Goal: Task Accomplishment & Management: Use online tool/utility

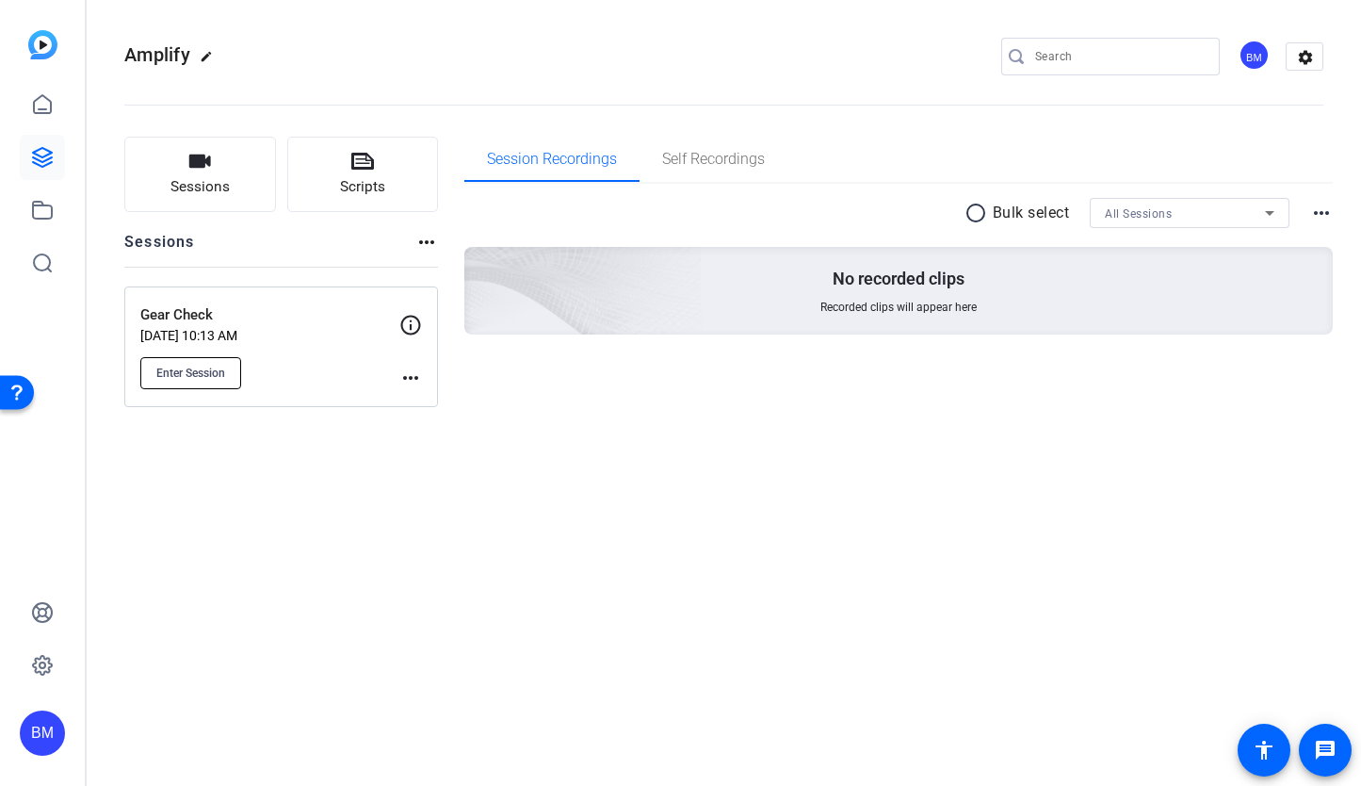
click at [220, 377] on span "Enter Session" at bounding box center [190, 372] width 69 height 15
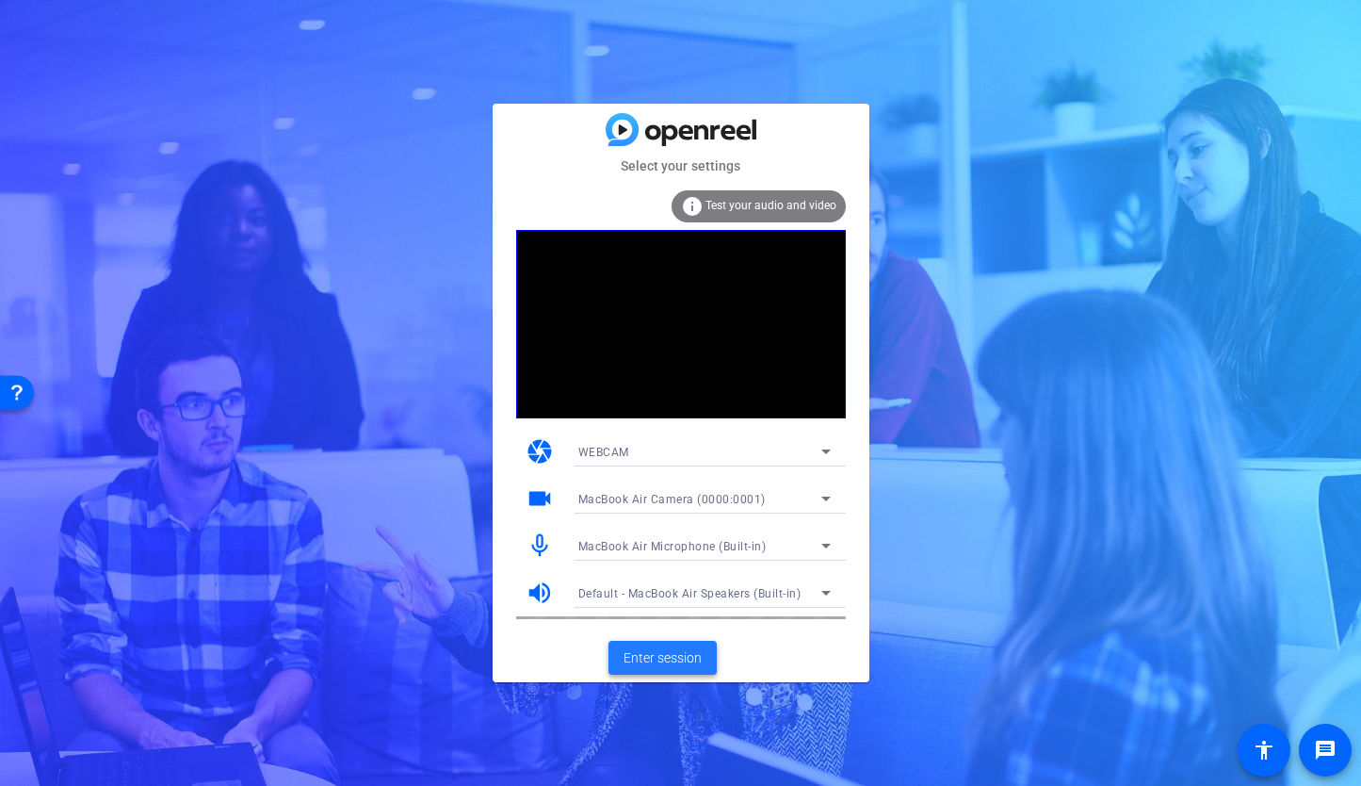
click at [643, 658] on span "Enter session" at bounding box center [663, 658] width 78 height 20
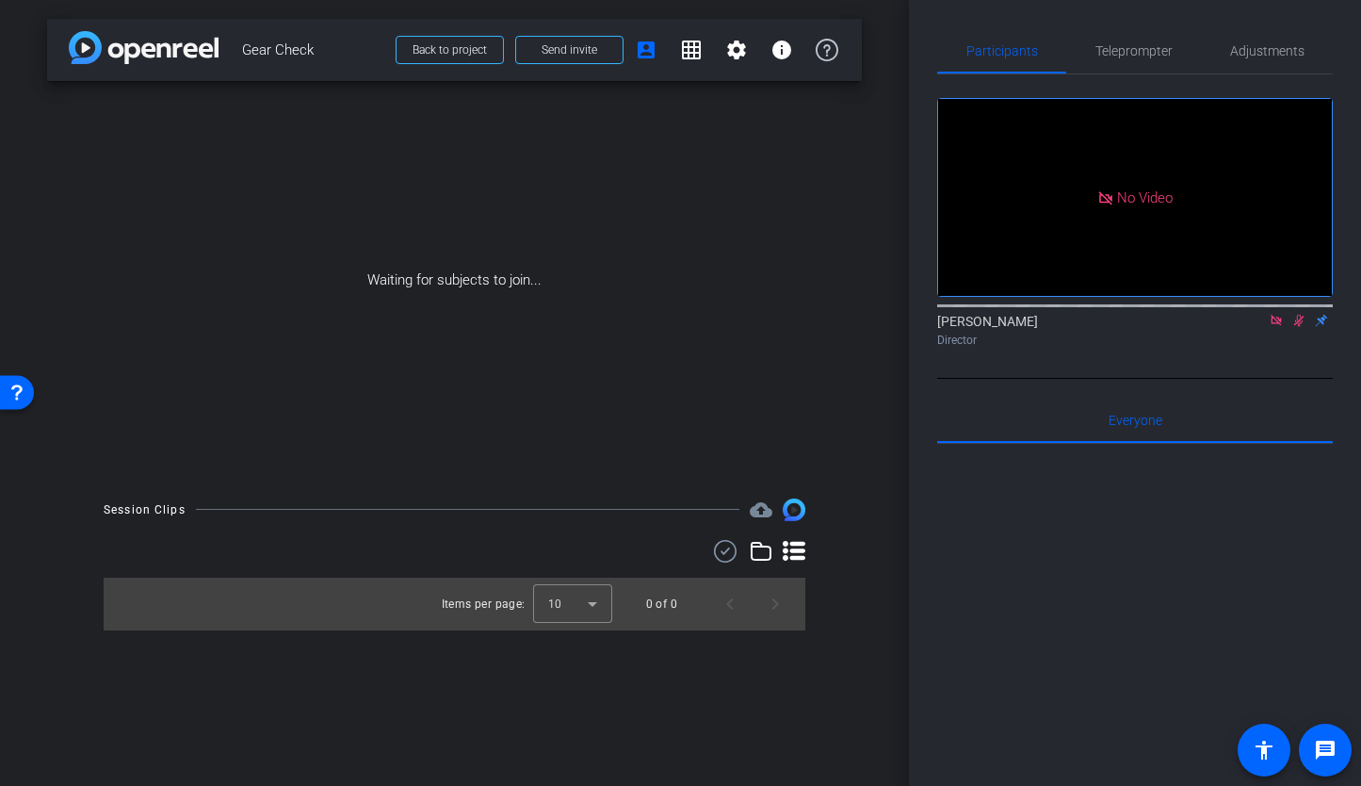
click at [1275, 327] on icon at bounding box center [1276, 320] width 15 height 13
click at [1276, 327] on icon at bounding box center [1277, 321] width 10 height 12
click at [563, 37] on span at bounding box center [569, 49] width 106 height 45
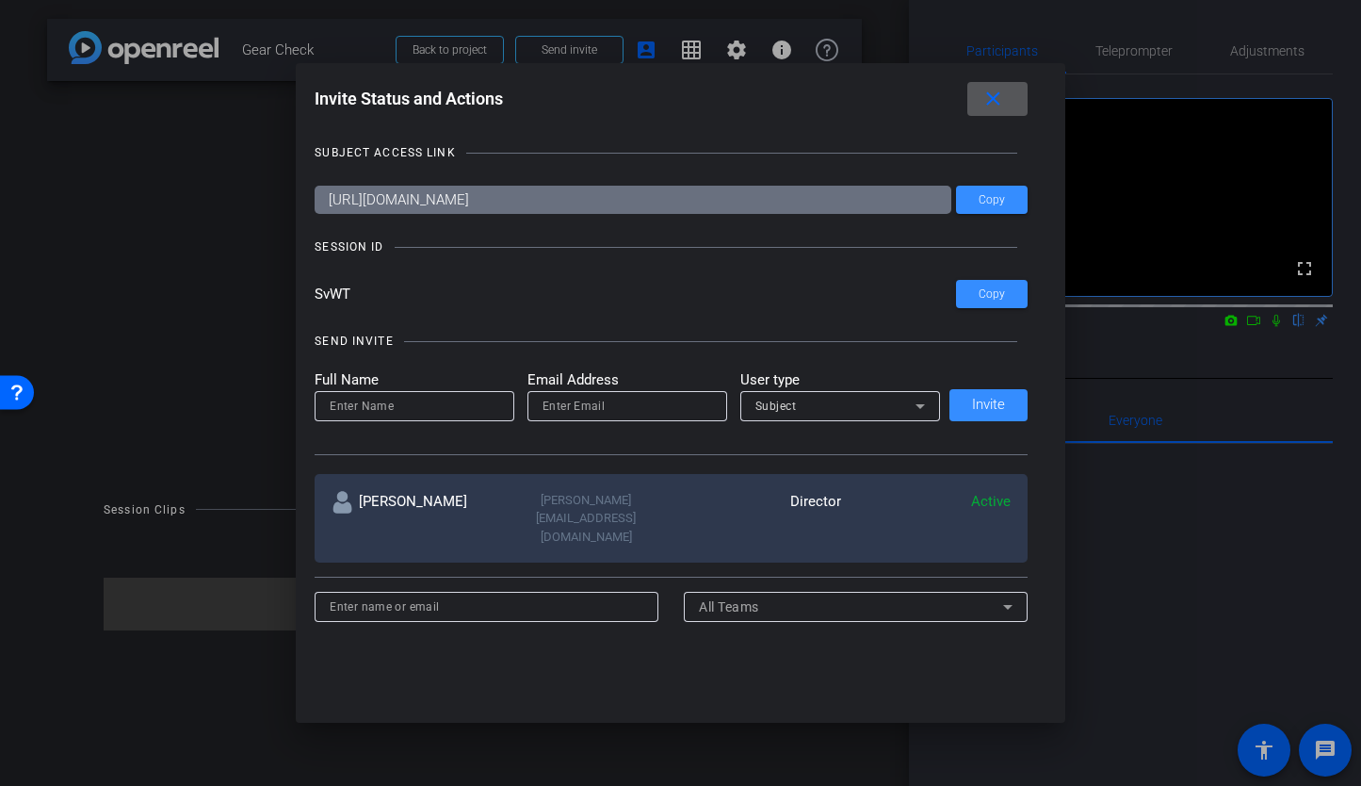
click at [999, 91] on mat-icon "close" at bounding box center [994, 100] width 24 height 24
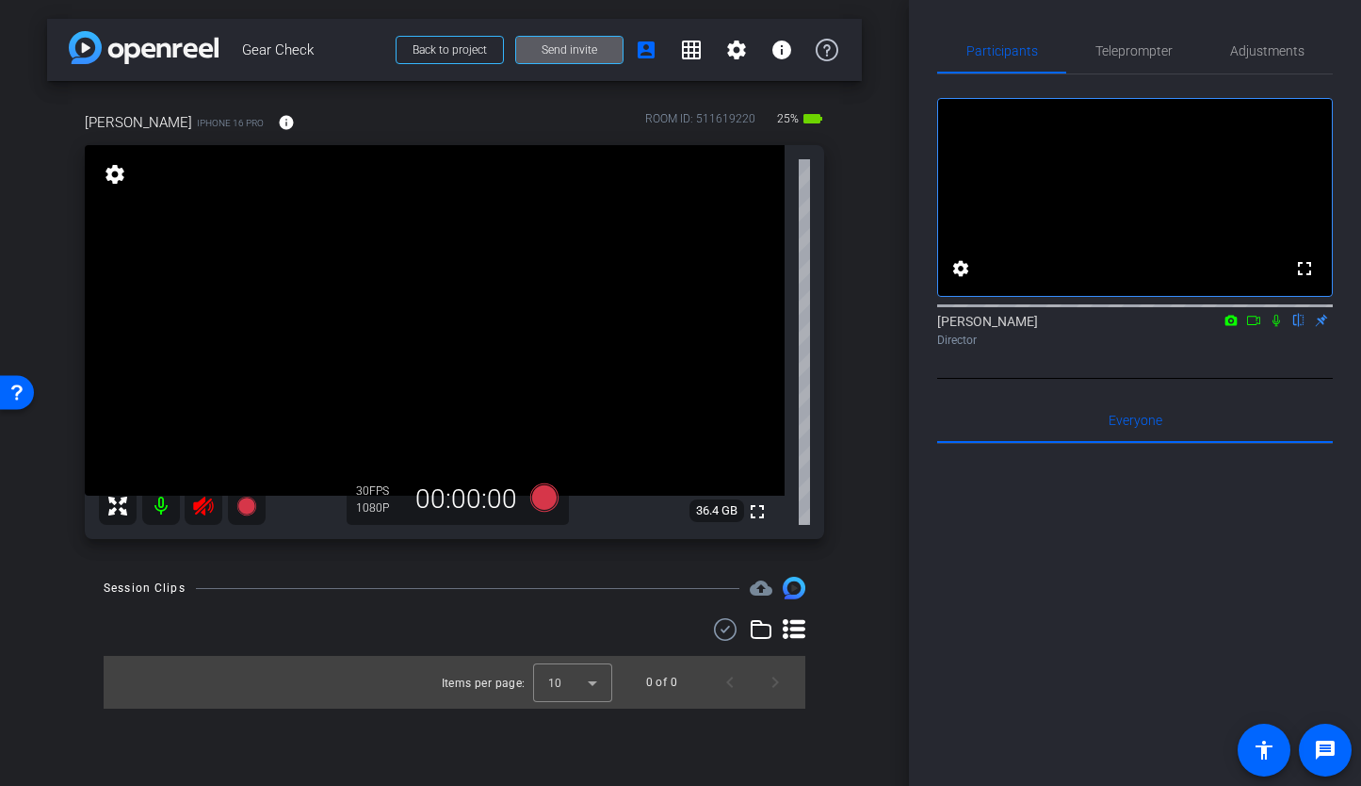
click at [195, 501] on icon at bounding box center [203, 506] width 23 height 23
click at [1249, 53] on span "Adjustments" at bounding box center [1267, 50] width 74 height 13
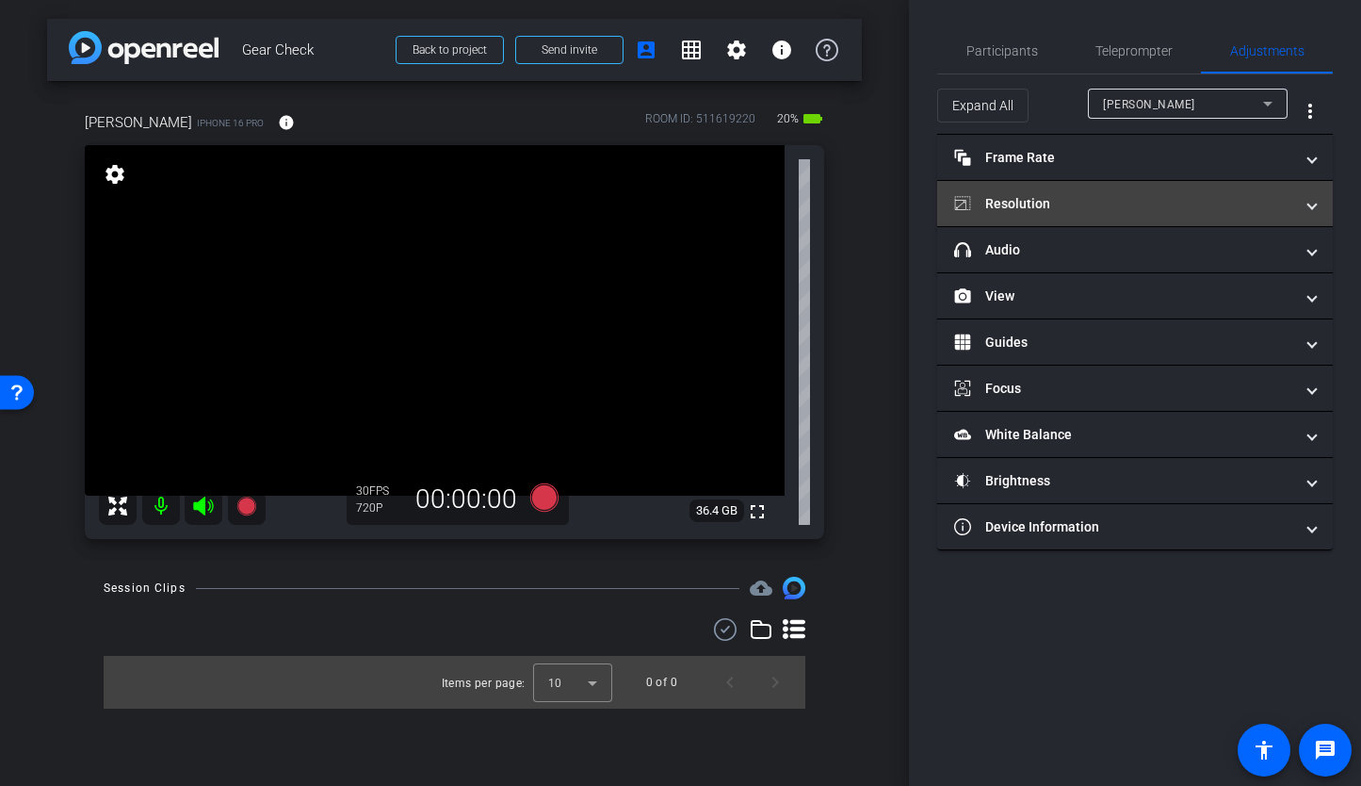
click at [1085, 198] on mat-panel-title "Resolution" at bounding box center [1123, 204] width 339 height 20
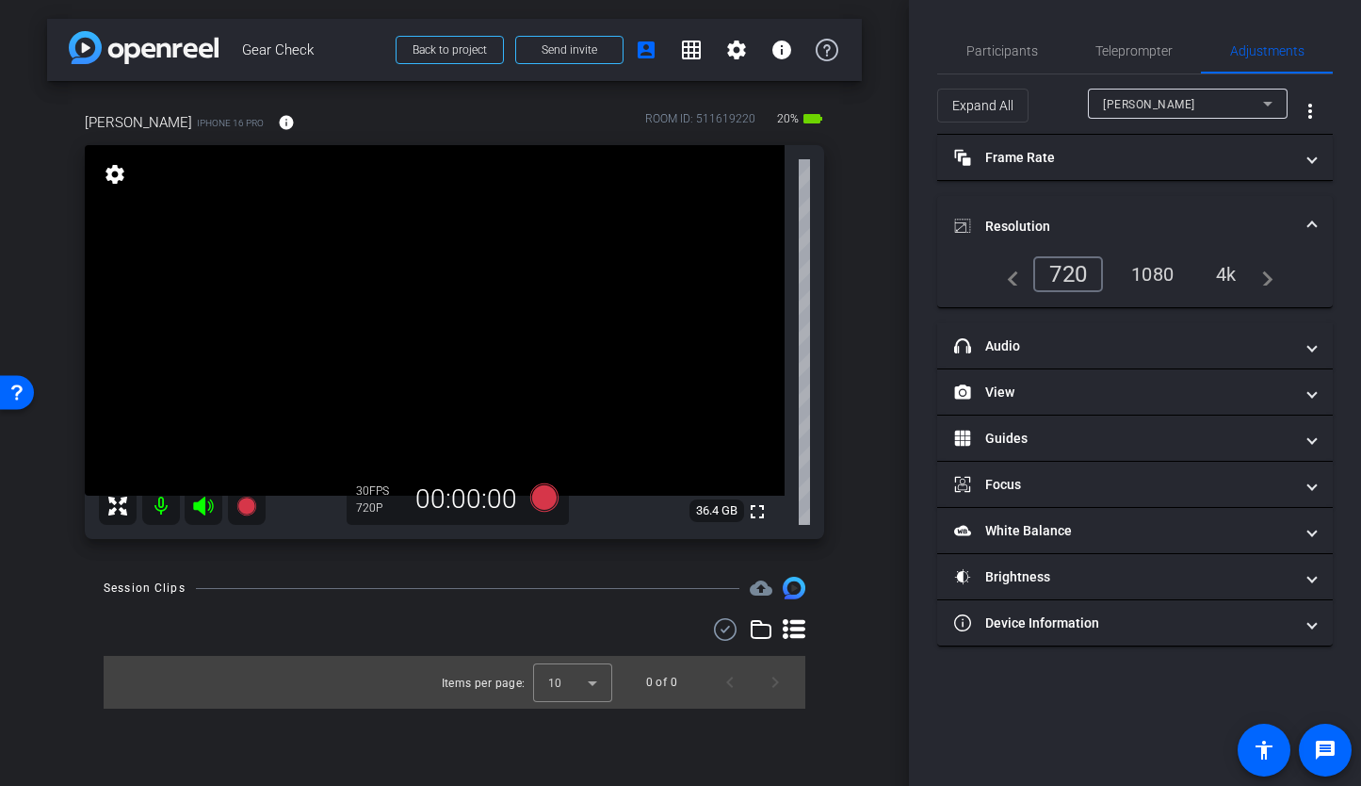
click at [1159, 269] on div "1080" at bounding box center [1152, 274] width 71 height 32
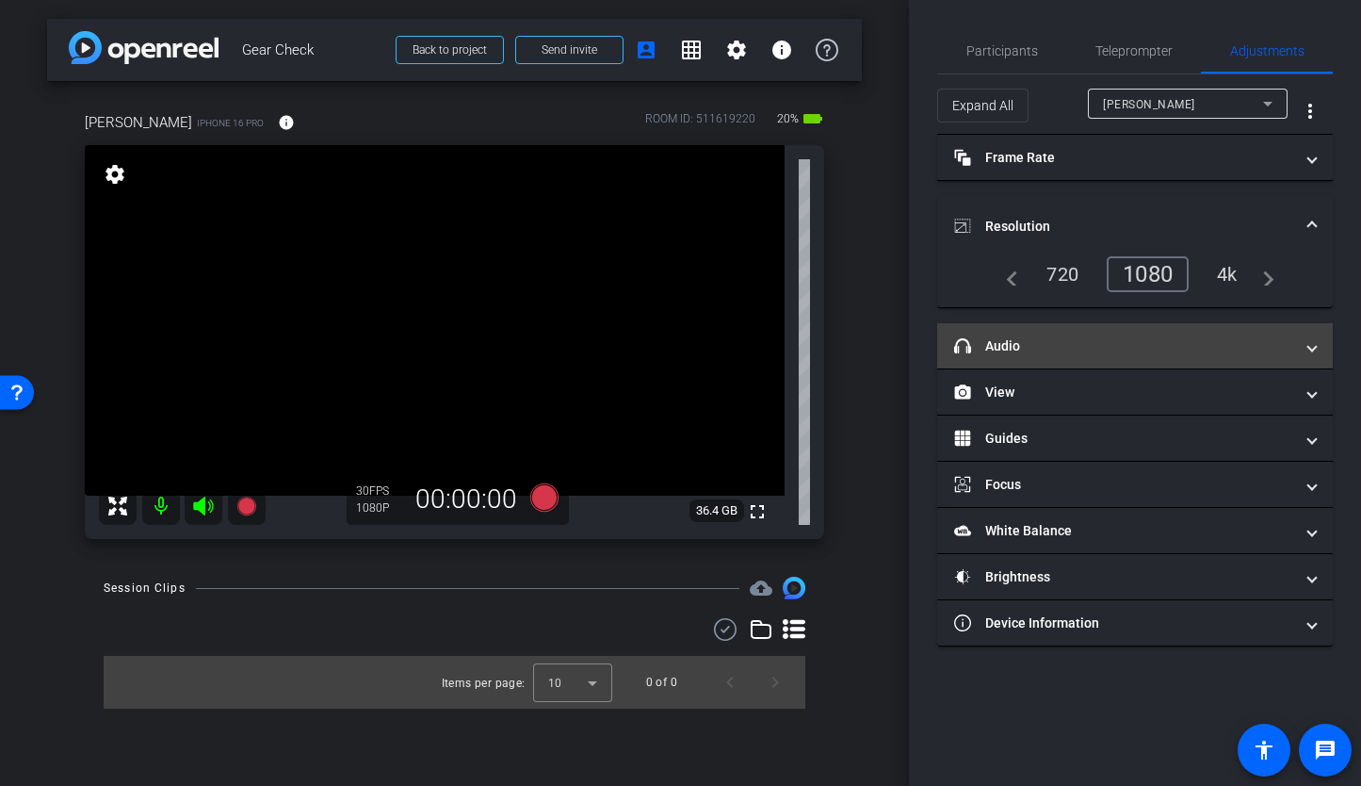
click at [1154, 346] on mat-panel-title "headphone icon Audio" at bounding box center [1123, 346] width 339 height 20
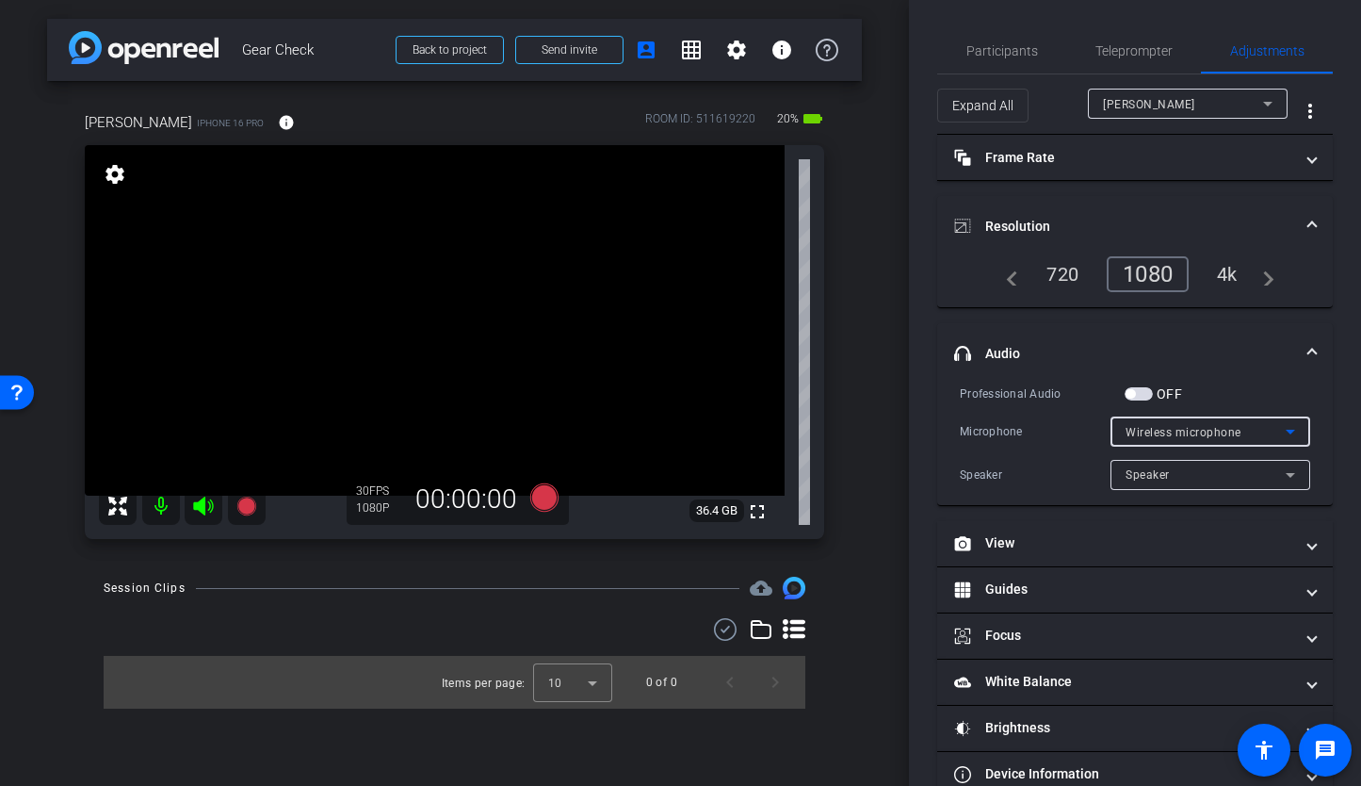
click at [1157, 423] on div "Wireless microphone" at bounding box center [1206, 432] width 160 height 24
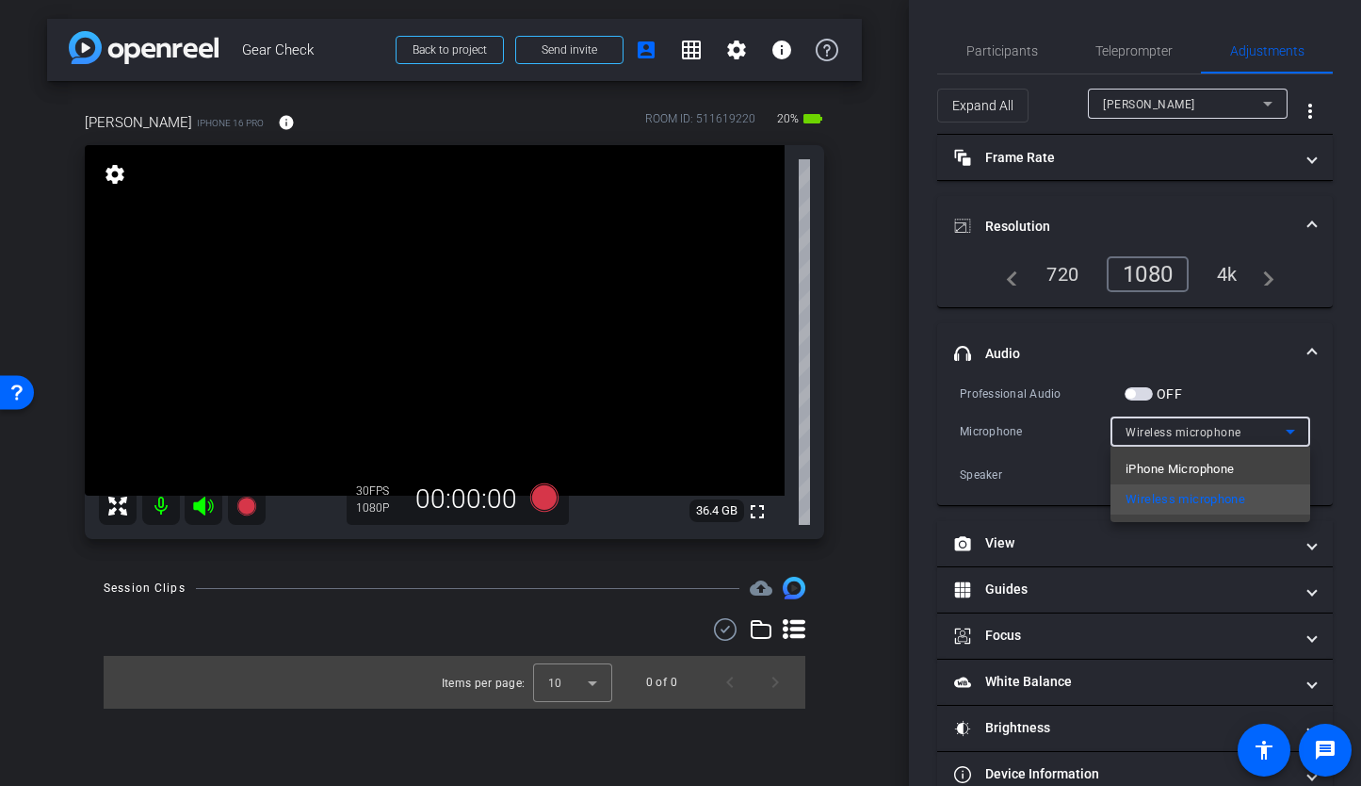
click at [1157, 423] on div at bounding box center [680, 393] width 1361 height 786
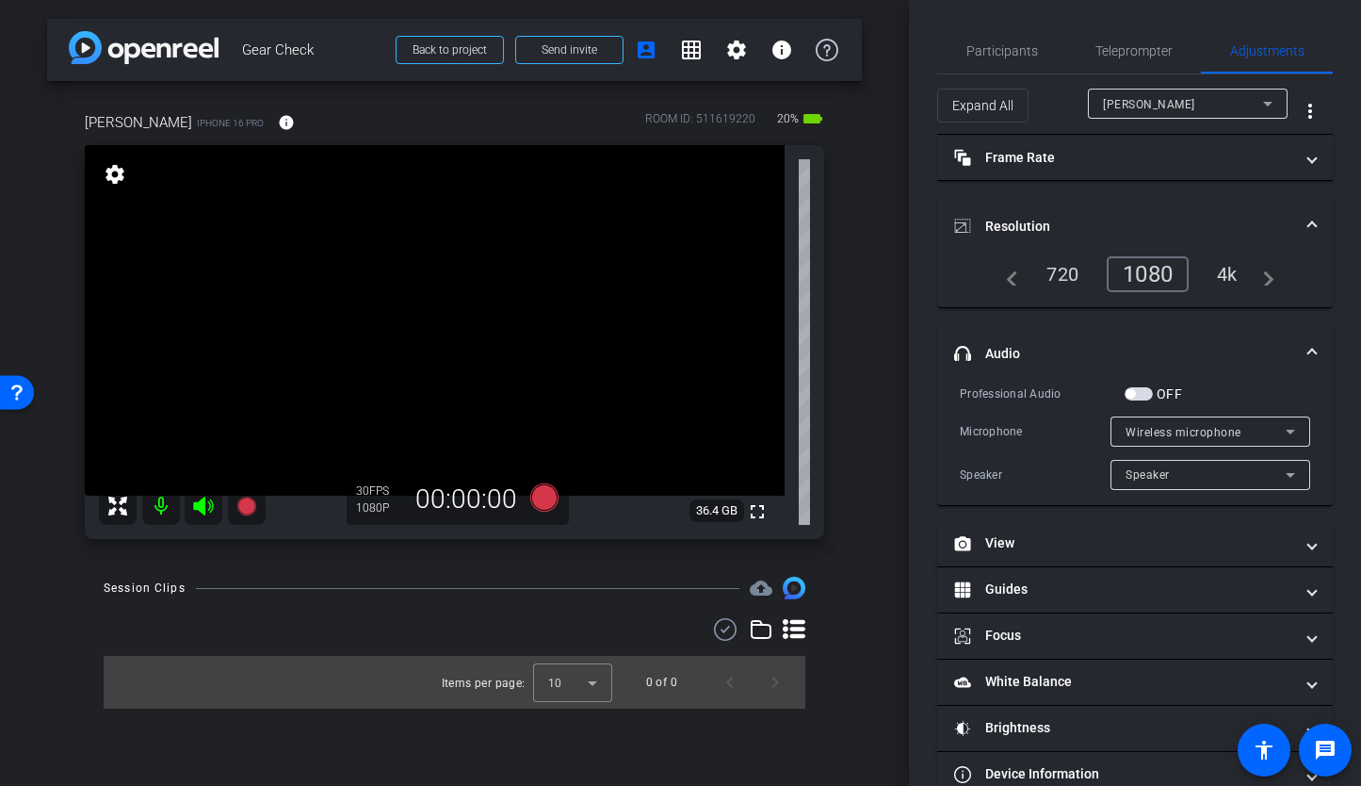
click at [1146, 397] on span "button" at bounding box center [1139, 393] width 28 height 13
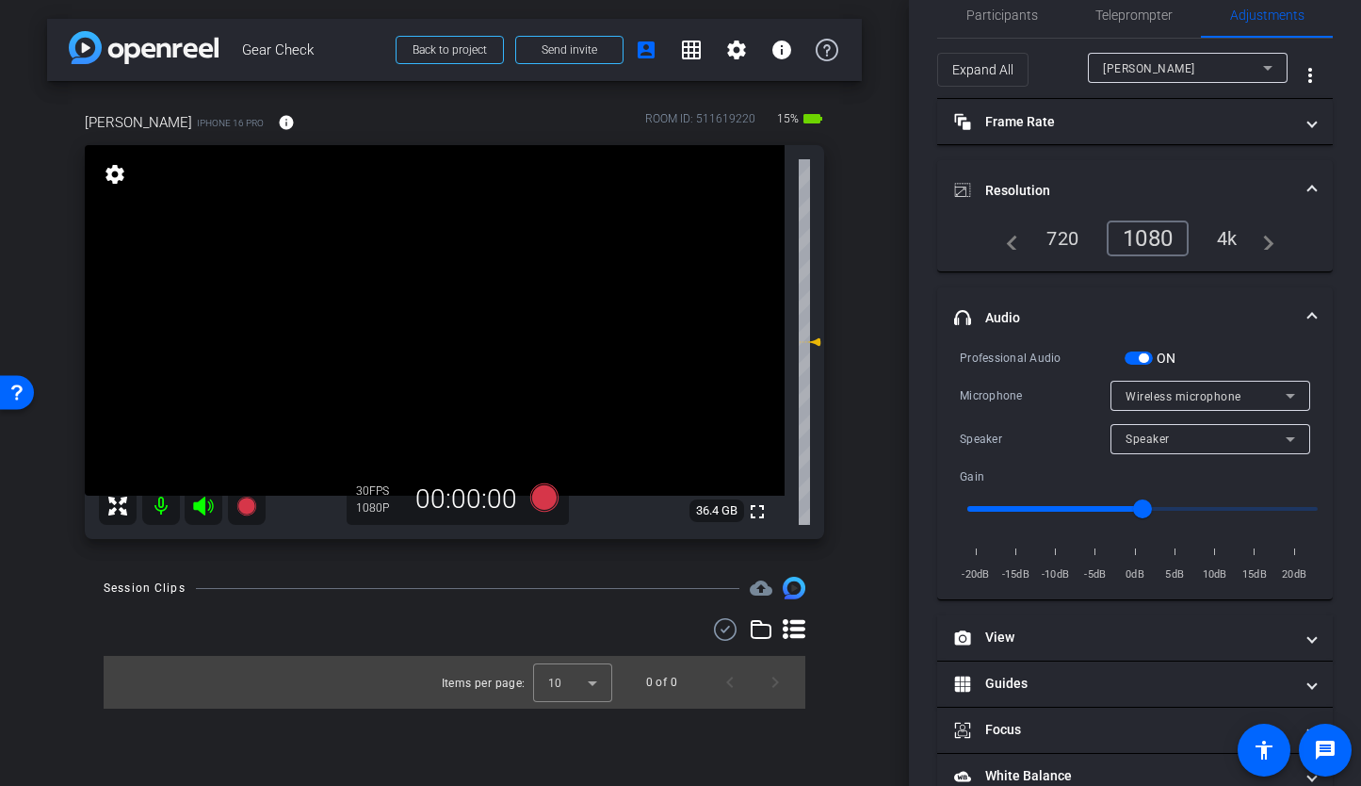
scroll to position [47, 0]
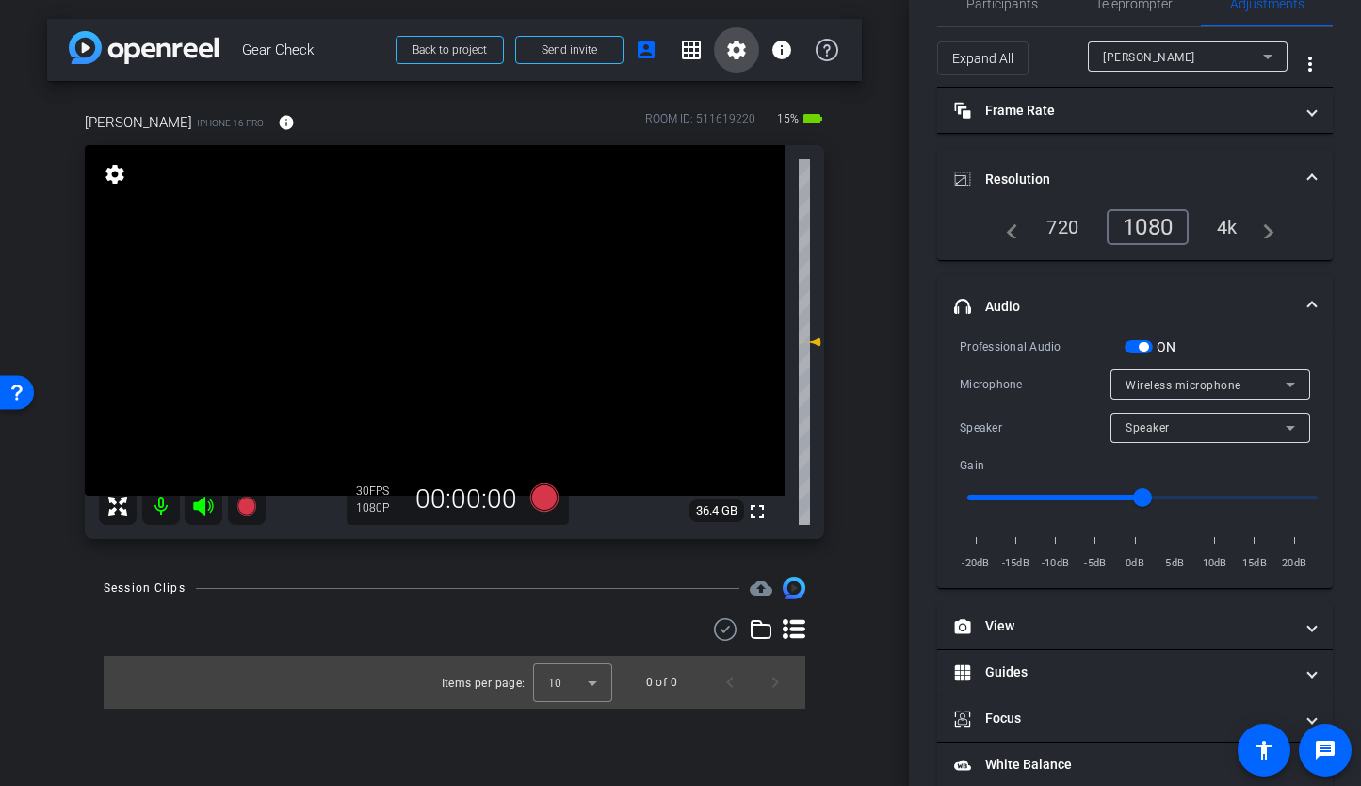
click at [739, 60] on mat-icon "settings" at bounding box center [736, 50] width 23 height 23
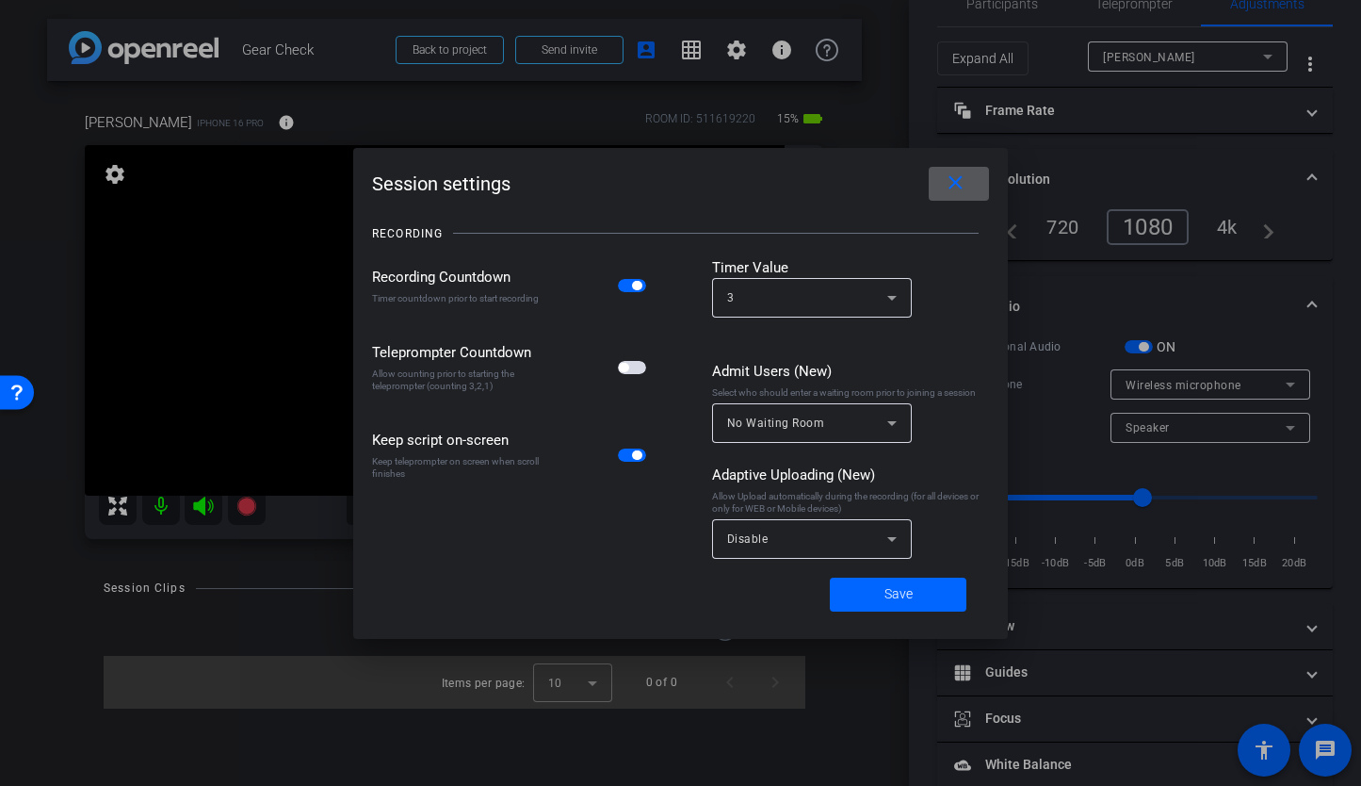
click at [635, 372] on span "button" at bounding box center [632, 367] width 28 height 13
click at [879, 606] on span at bounding box center [898, 594] width 137 height 45
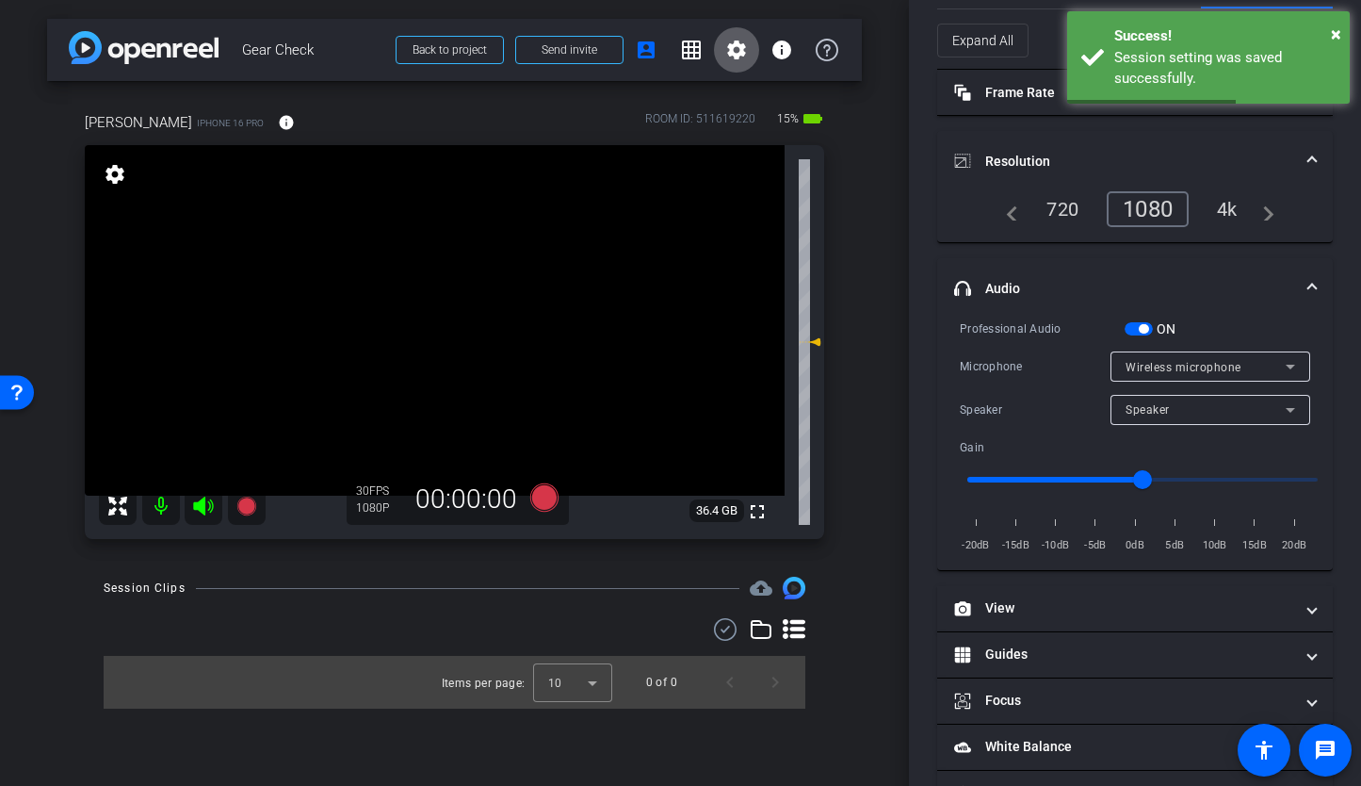
scroll to position [0, 0]
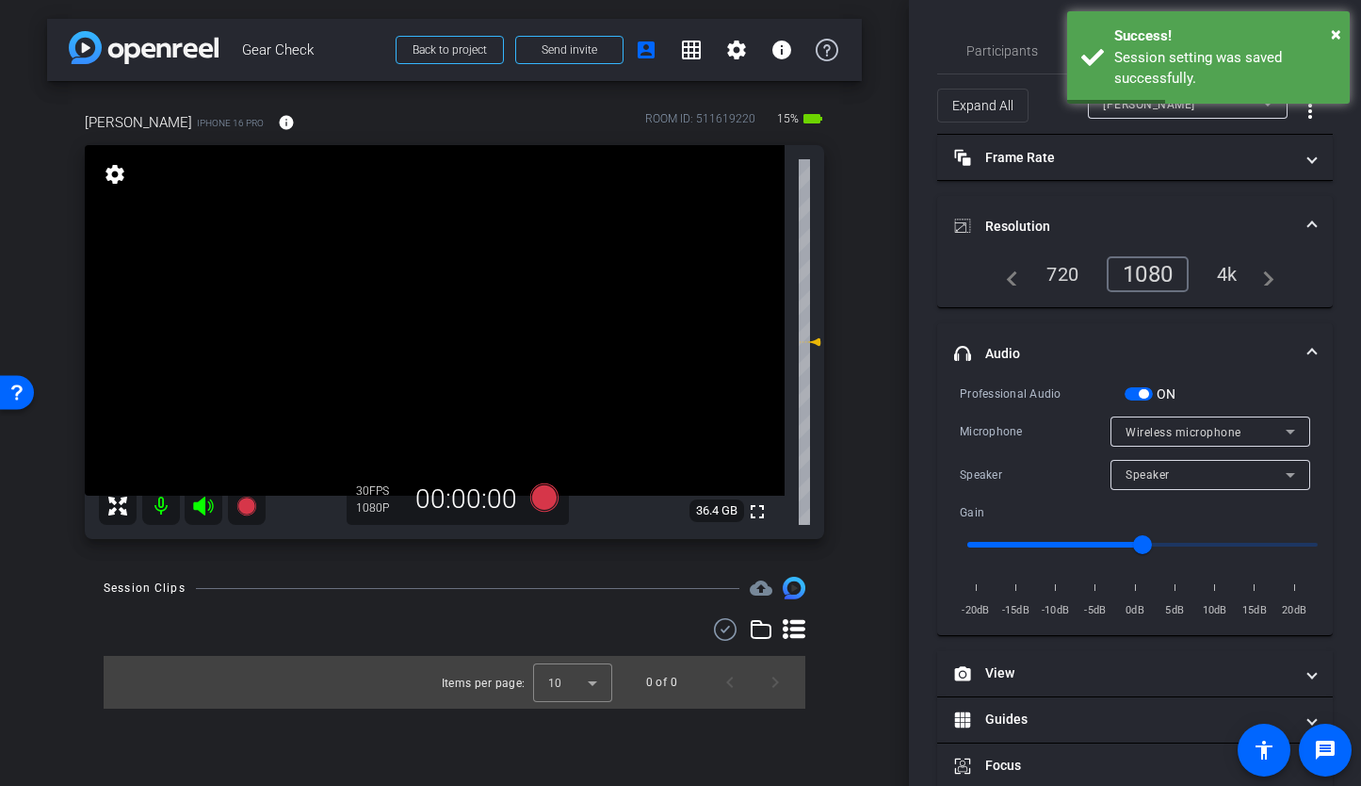
click at [905, 288] on div "arrow_back Gear Check Back to project Send invite account_box grid_on settings …" at bounding box center [454, 393] width 909 height 786
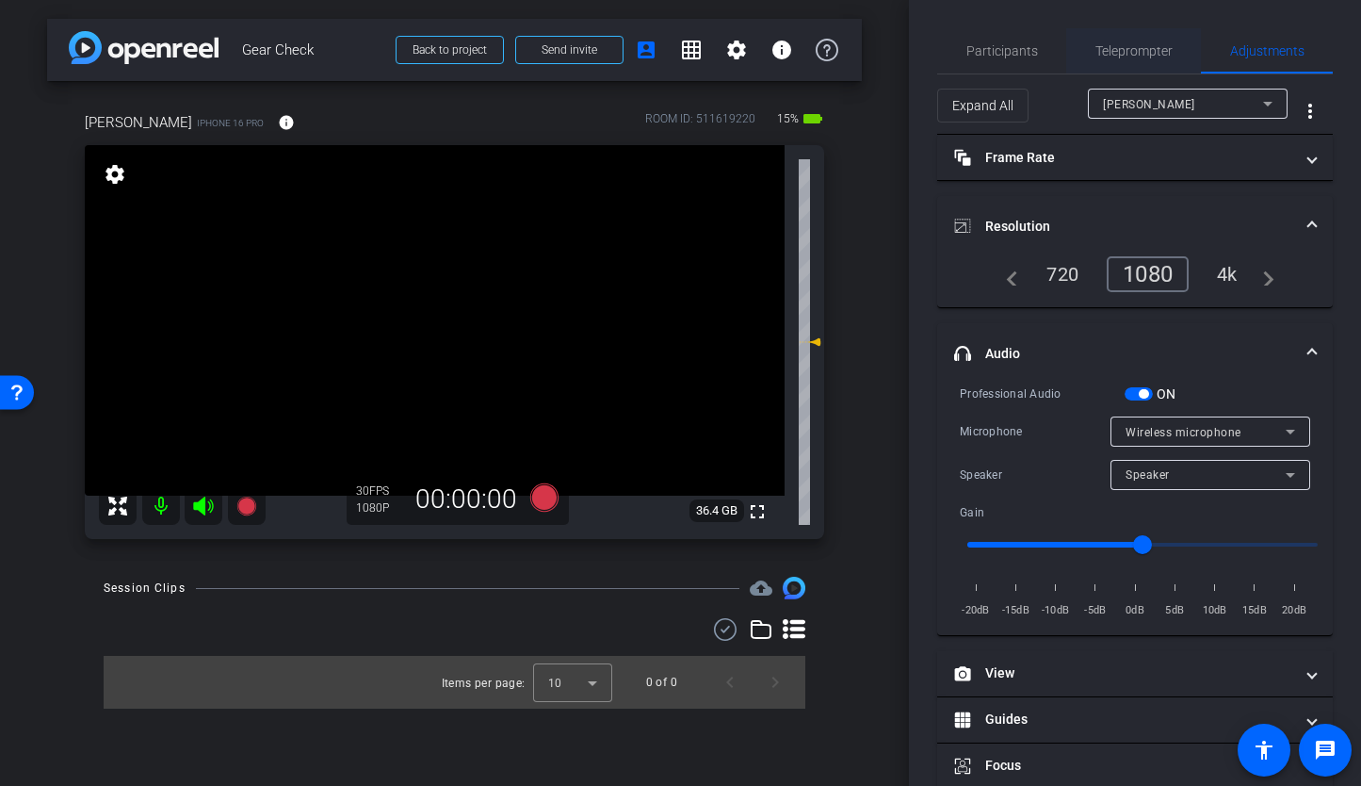
click at [1105, 68] on span "Teleprompter" at bounding box center [1134, 50] width 77 height 45
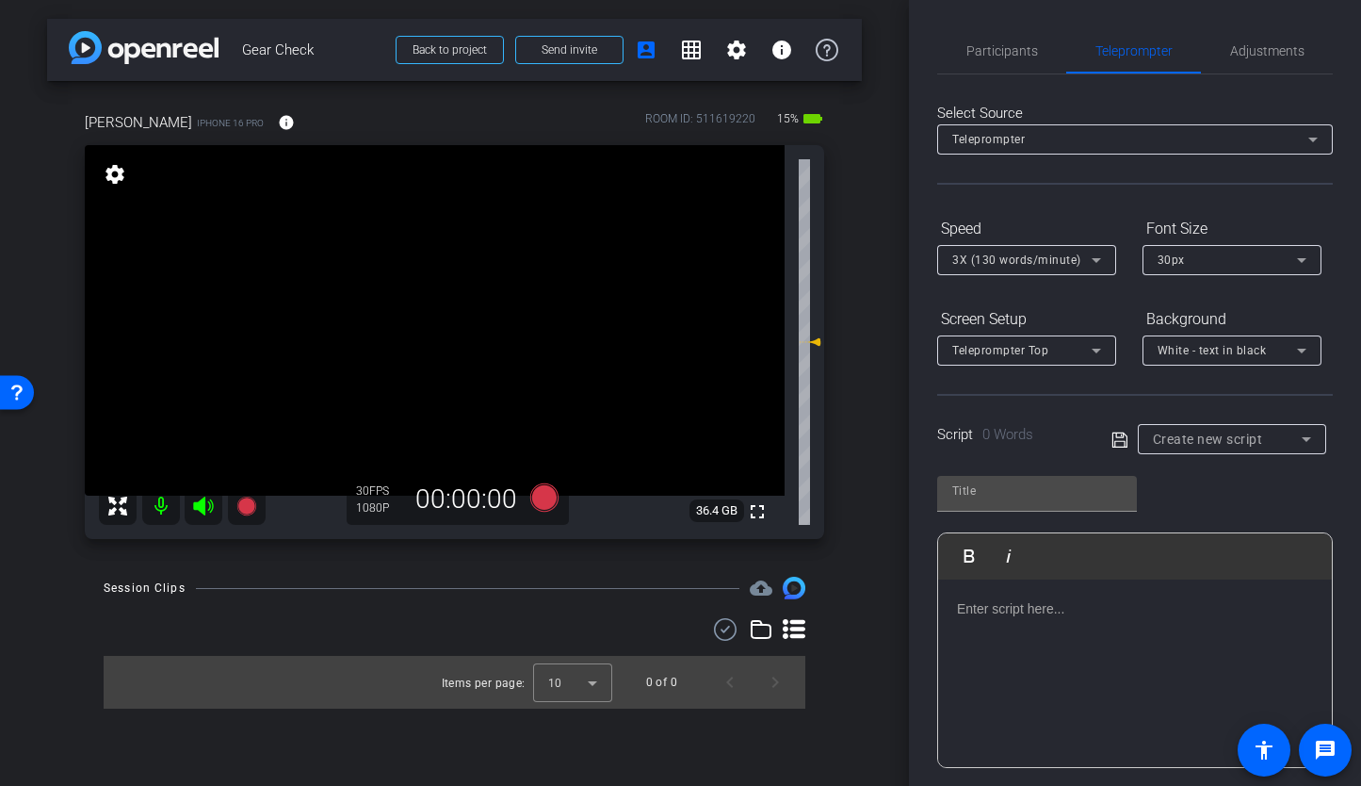
click at [1193, 442] on span "Create new script" at bounding box center [1208, 438] width 110 height 15
click at [1177, 399] on div at bounding box center [680, 393] width 1361 height 786
click at [1042, 617] on p at bounding box center [1135, 608] width 356 height 21
click at [1083, 484] on input "text" at bounding box center [1037, 490] width 170 height 23
type input "TS"
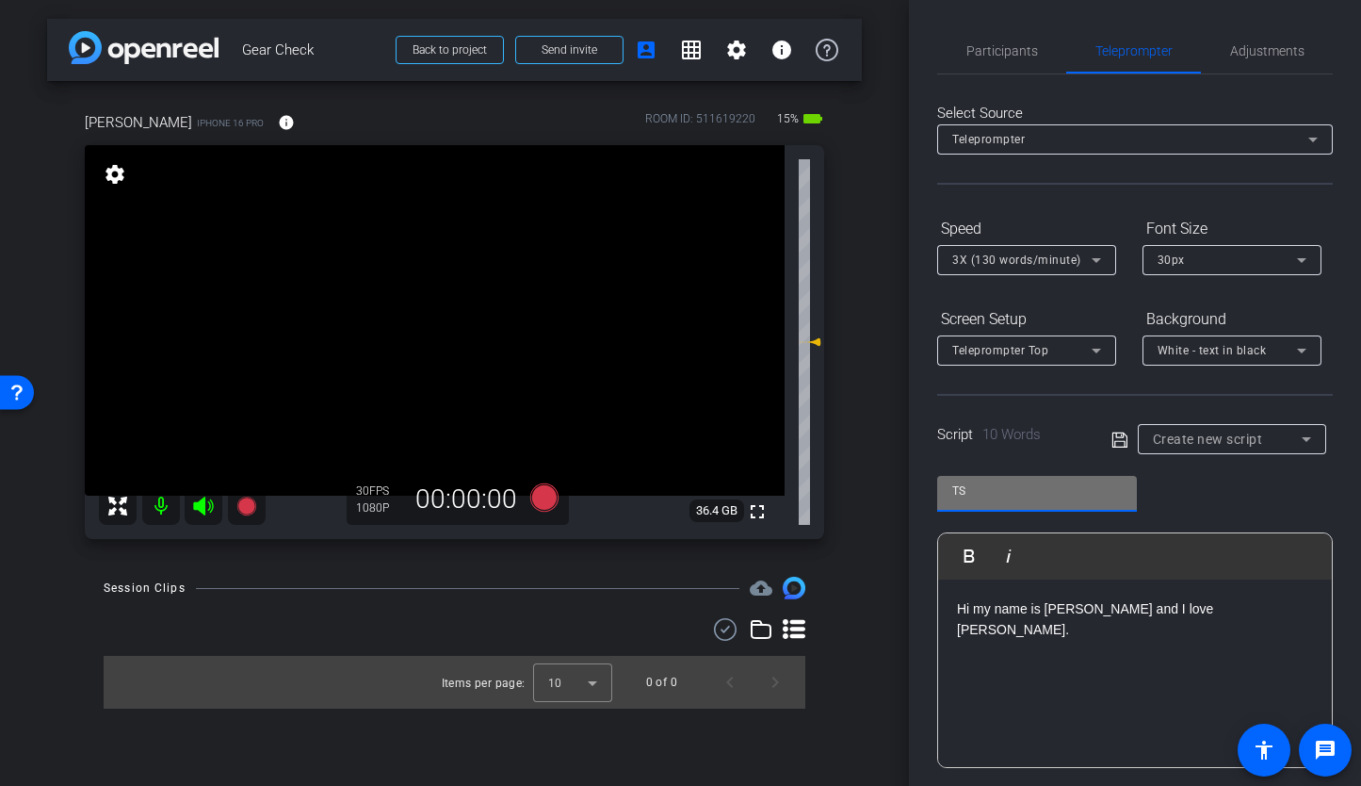
click at [1119, 441] on icon at bounding box center [1120, 440] width 17 height 23
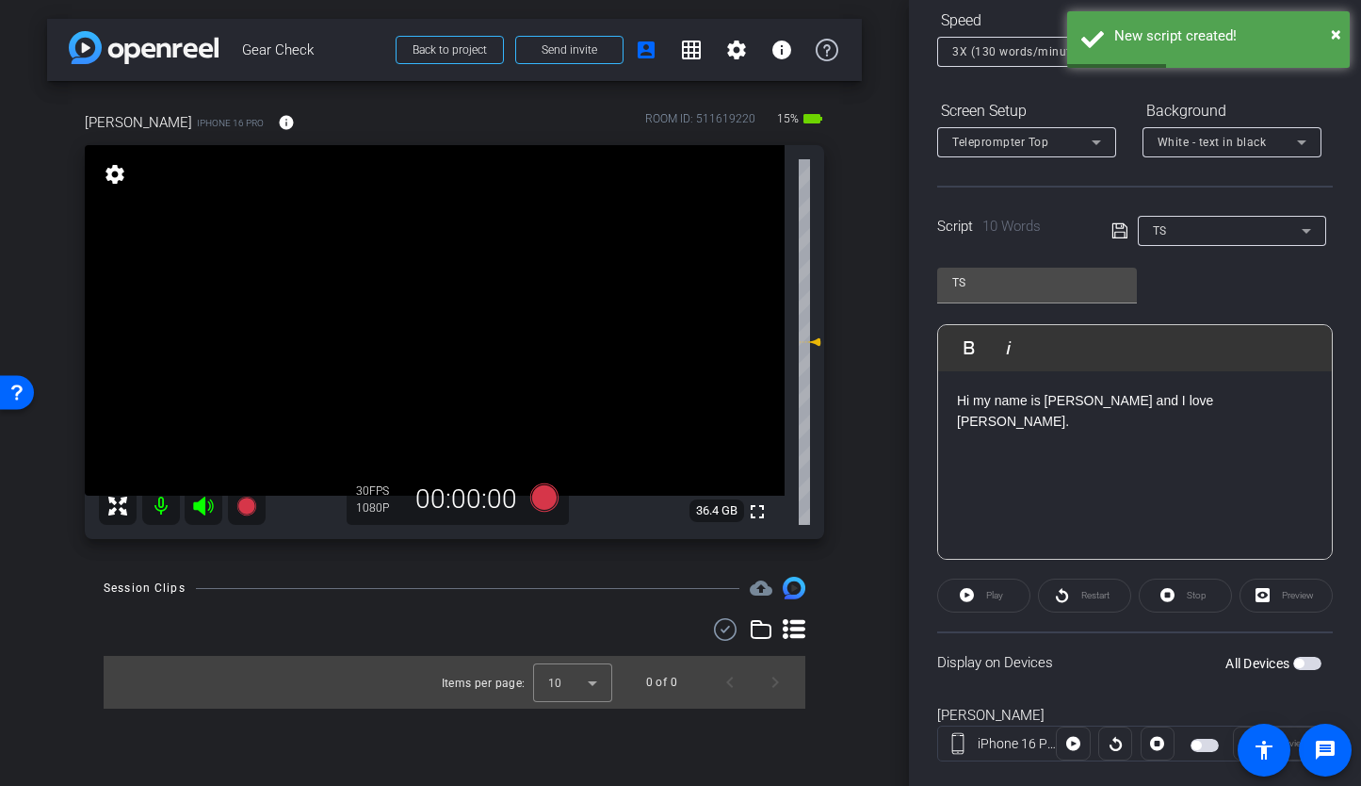
scroll to position [212, 0]
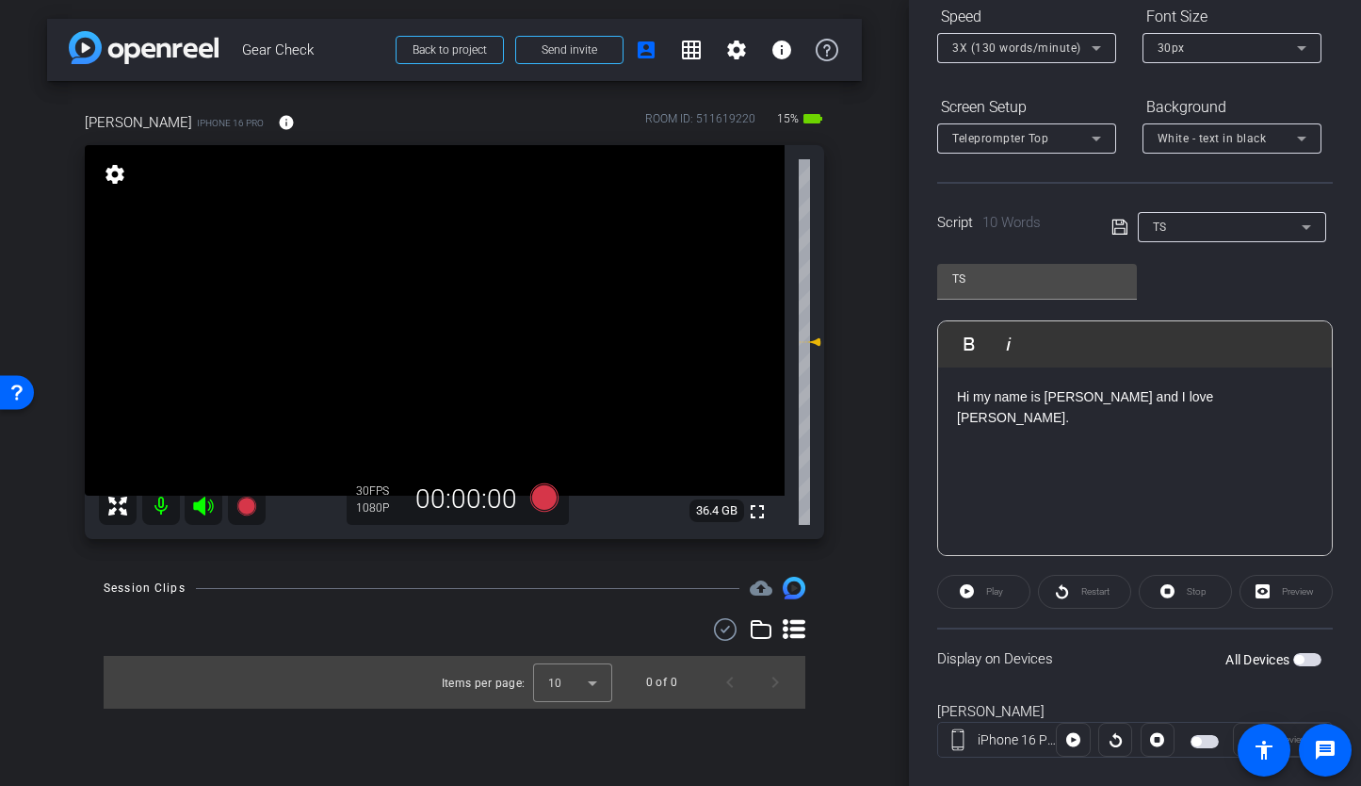
click at [1316, 658] on span "button" at bounding box center [1307, 659] width 28 height 13
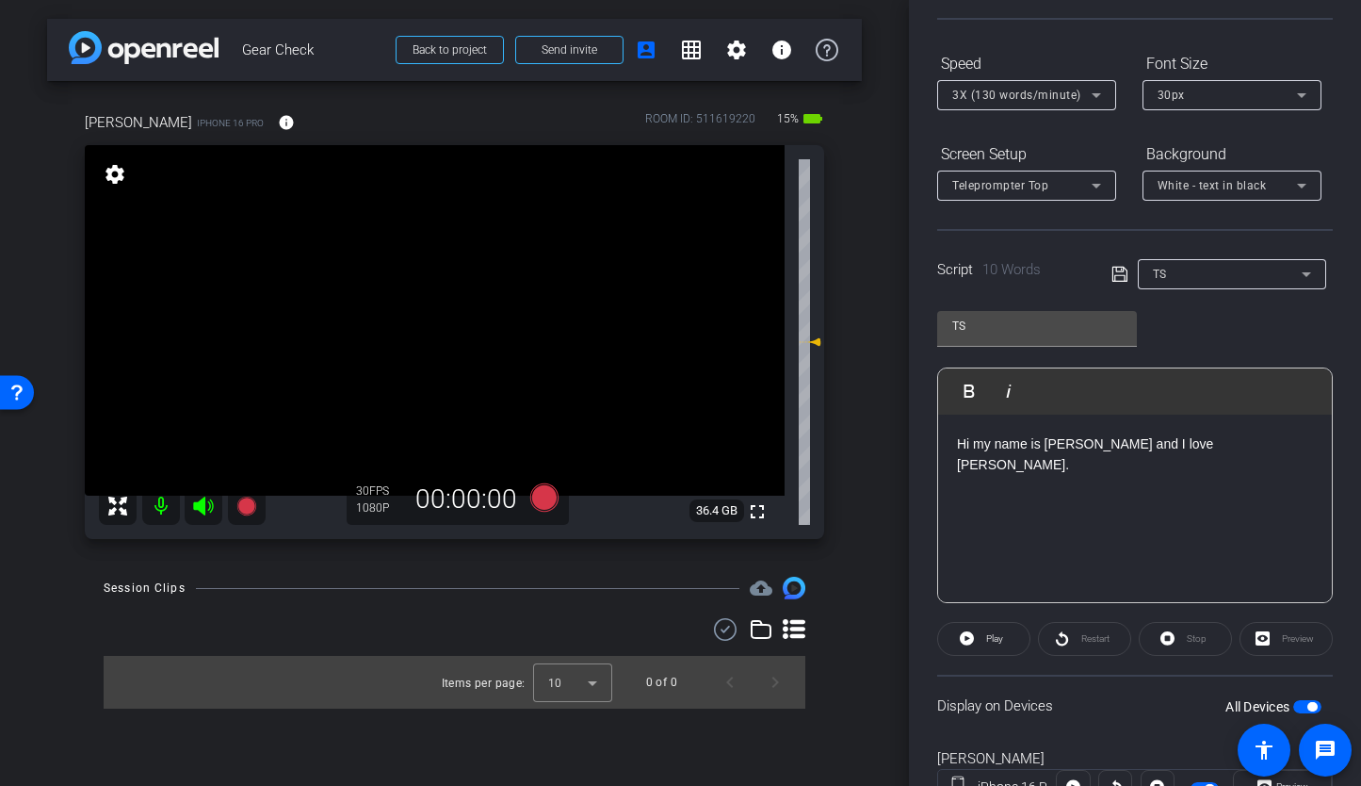
scroll to position [128, 0]
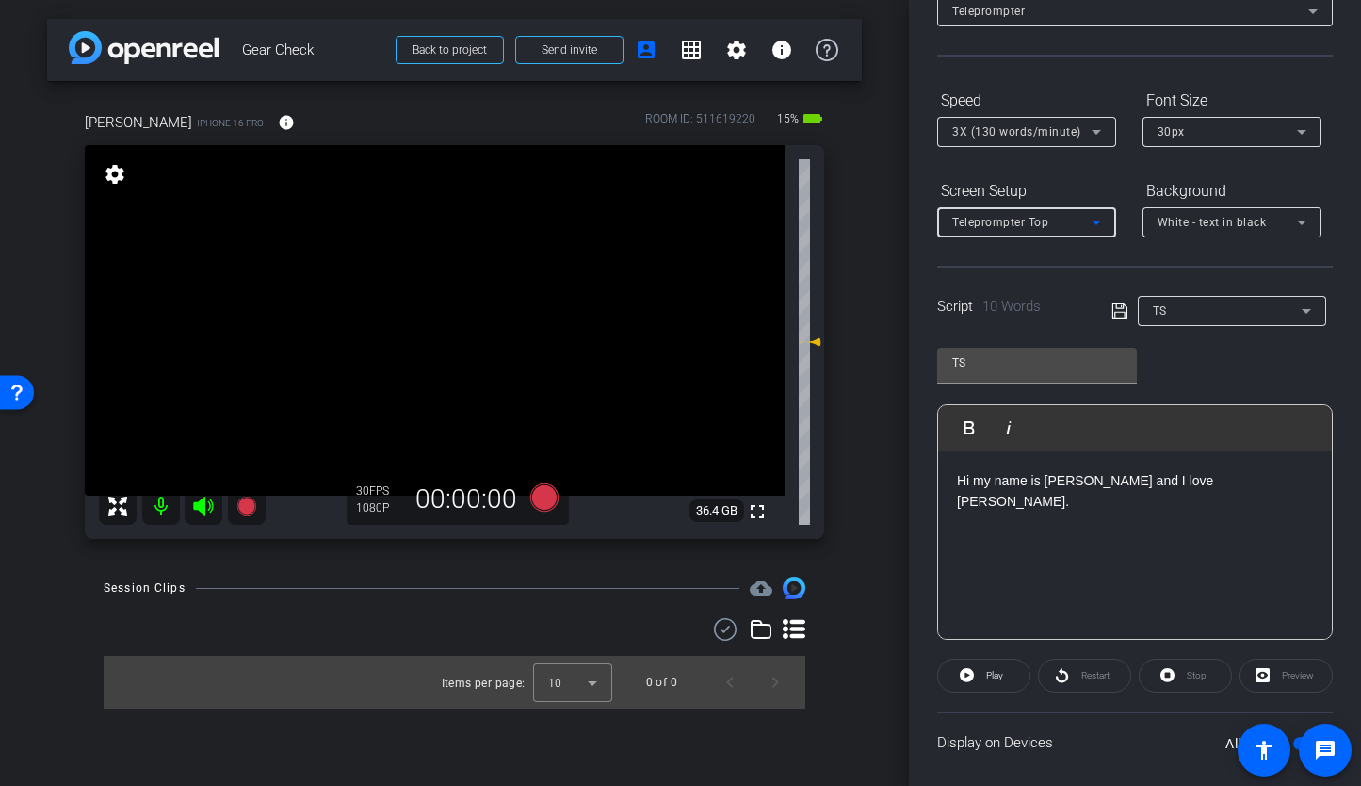
click at [1062, 225] on div "Teleprompter Top" at bounding box center [1021, 222] width 139 height 24
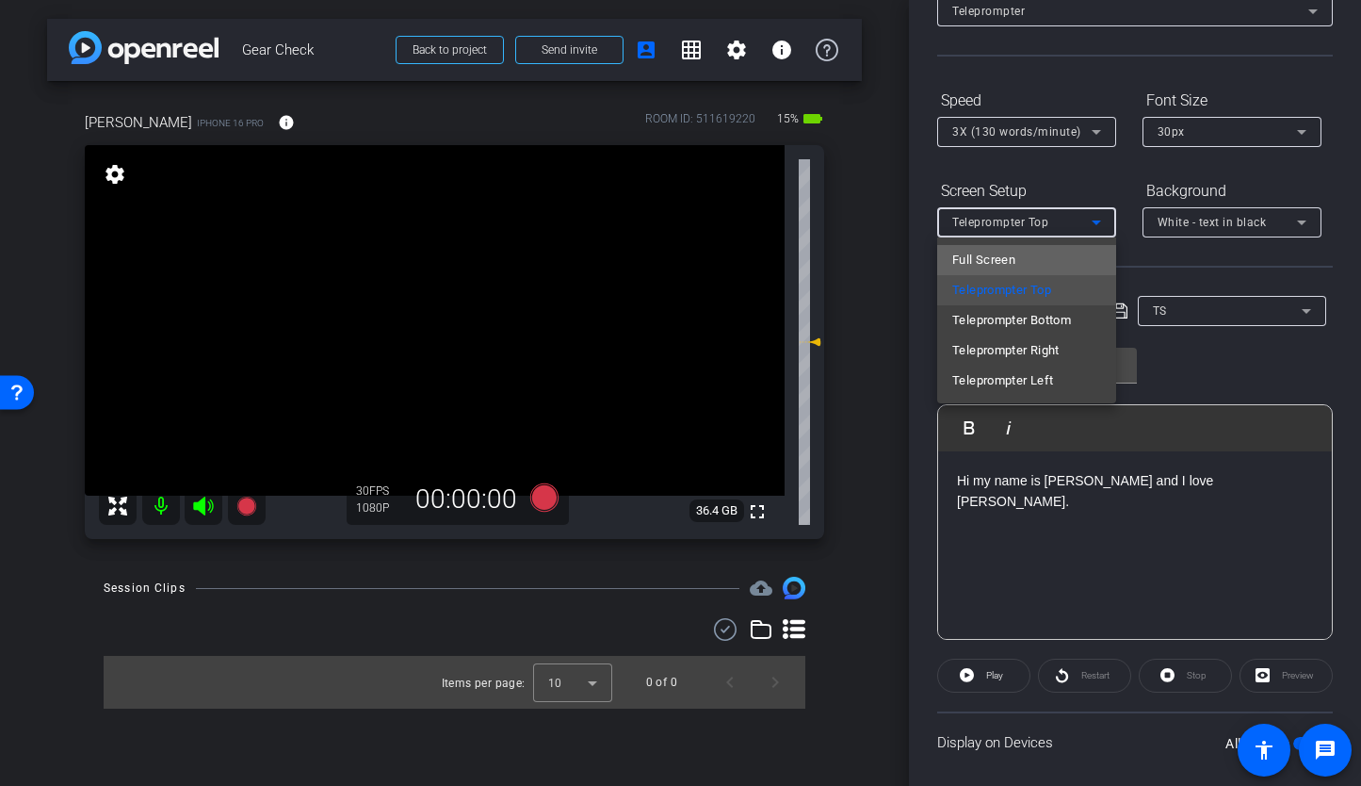
click at [1013, 254] on span "Full Screen" at bounding box center [983, 260] width 63 height 23
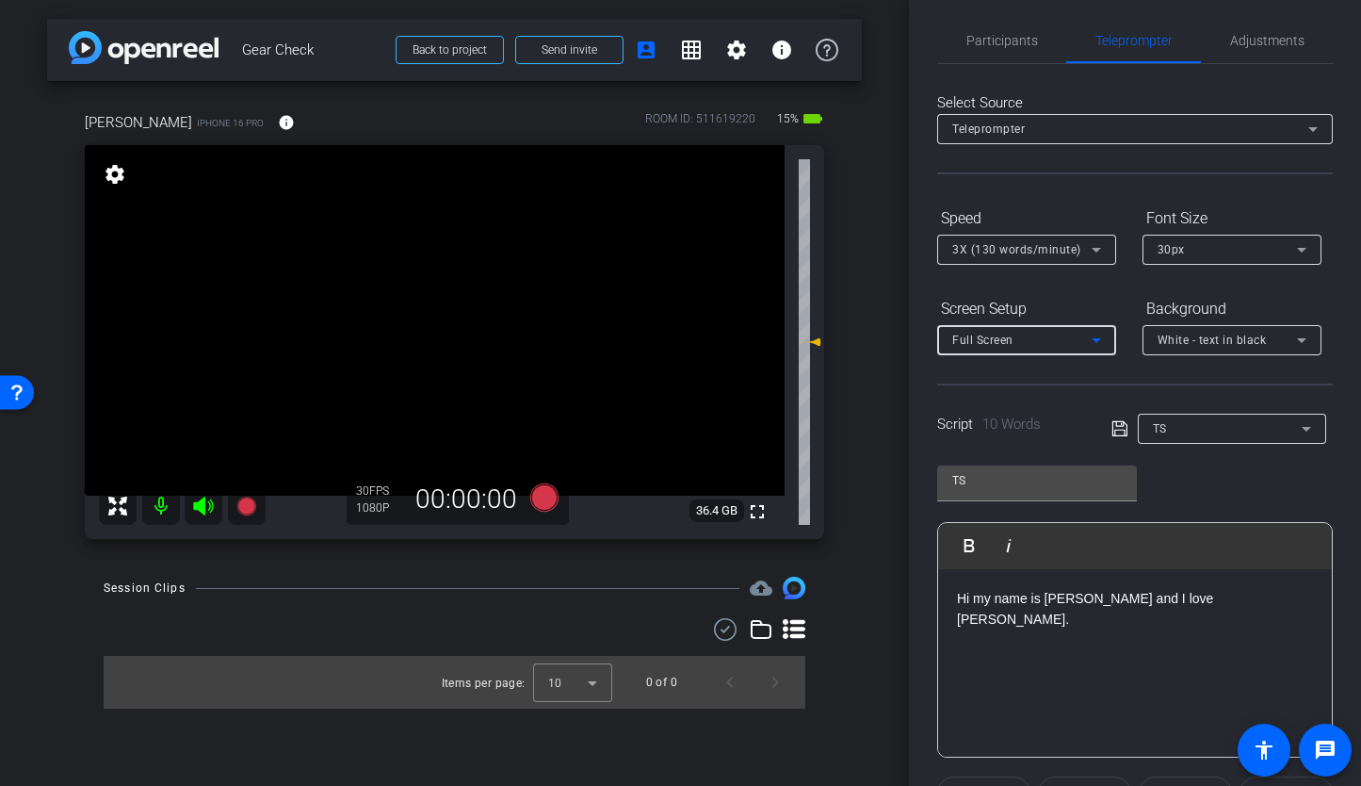
scroll to position [0, 0]
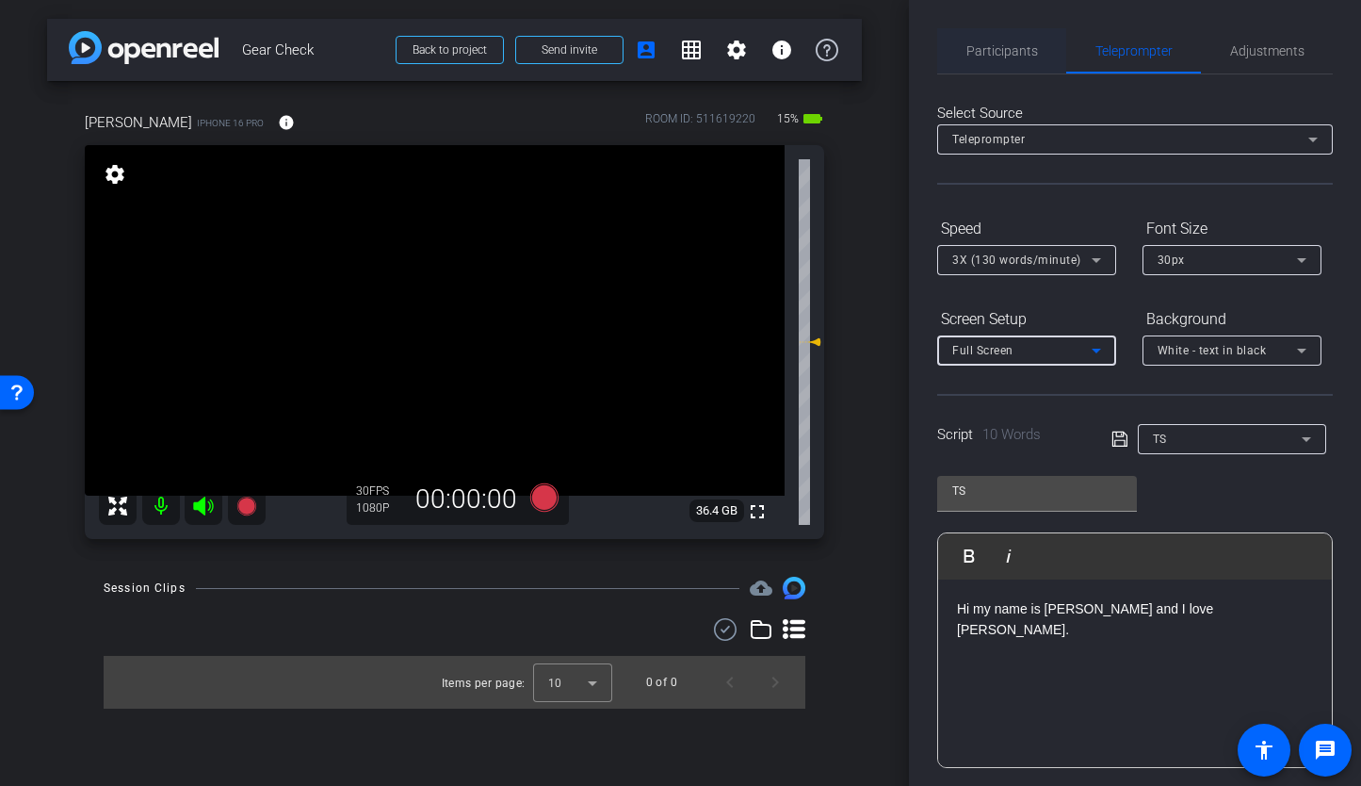
click at [994, 59] on span "Participants" at bounding box center [1002, 50] width 72 height 45
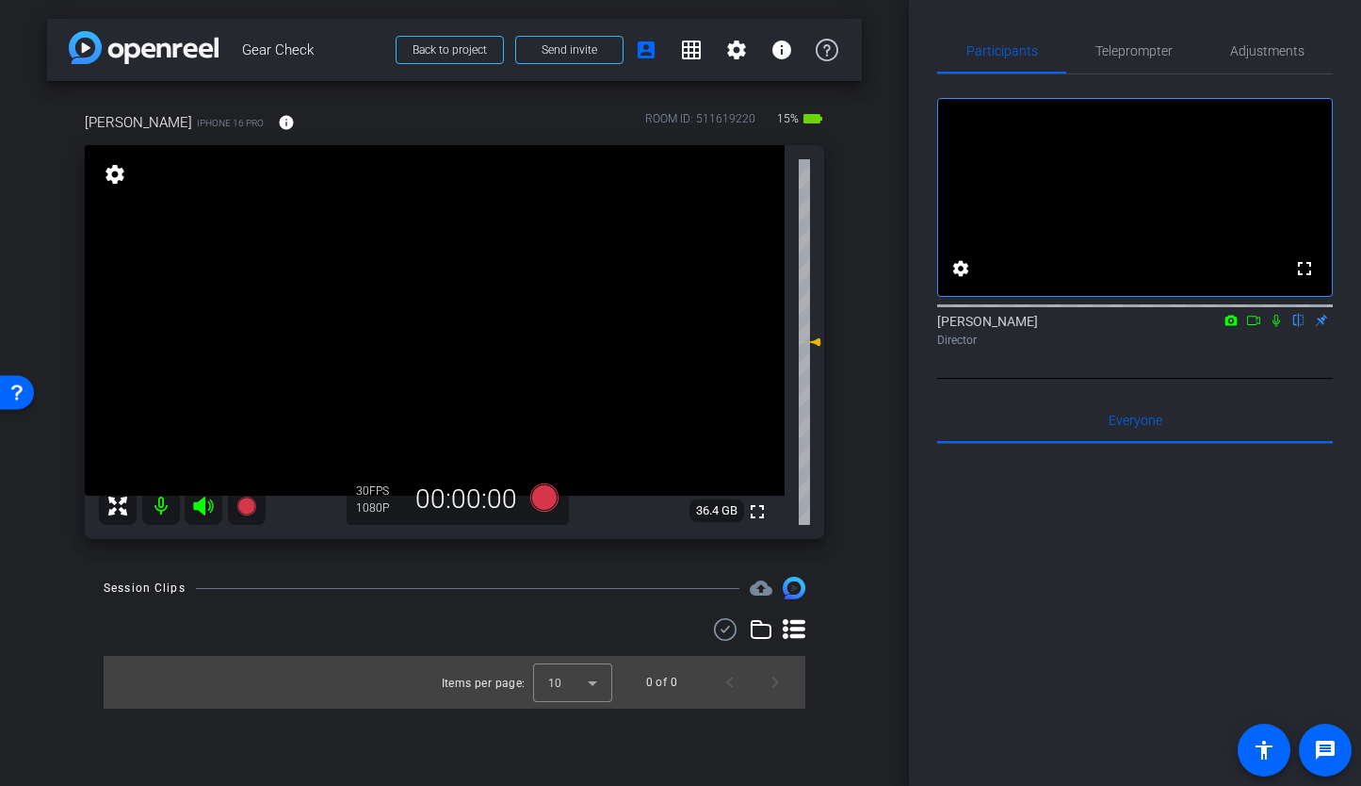
click at [1252, 327] on icon at bounding box center [1253, 320] width 15 height 13
click at [1275, 327] on icon at bounding box center [1276, 320] width 15 height 13
click at [1126, 54] on span "Teleprompter" at bounding box center [1134, 50] width 77 height 13
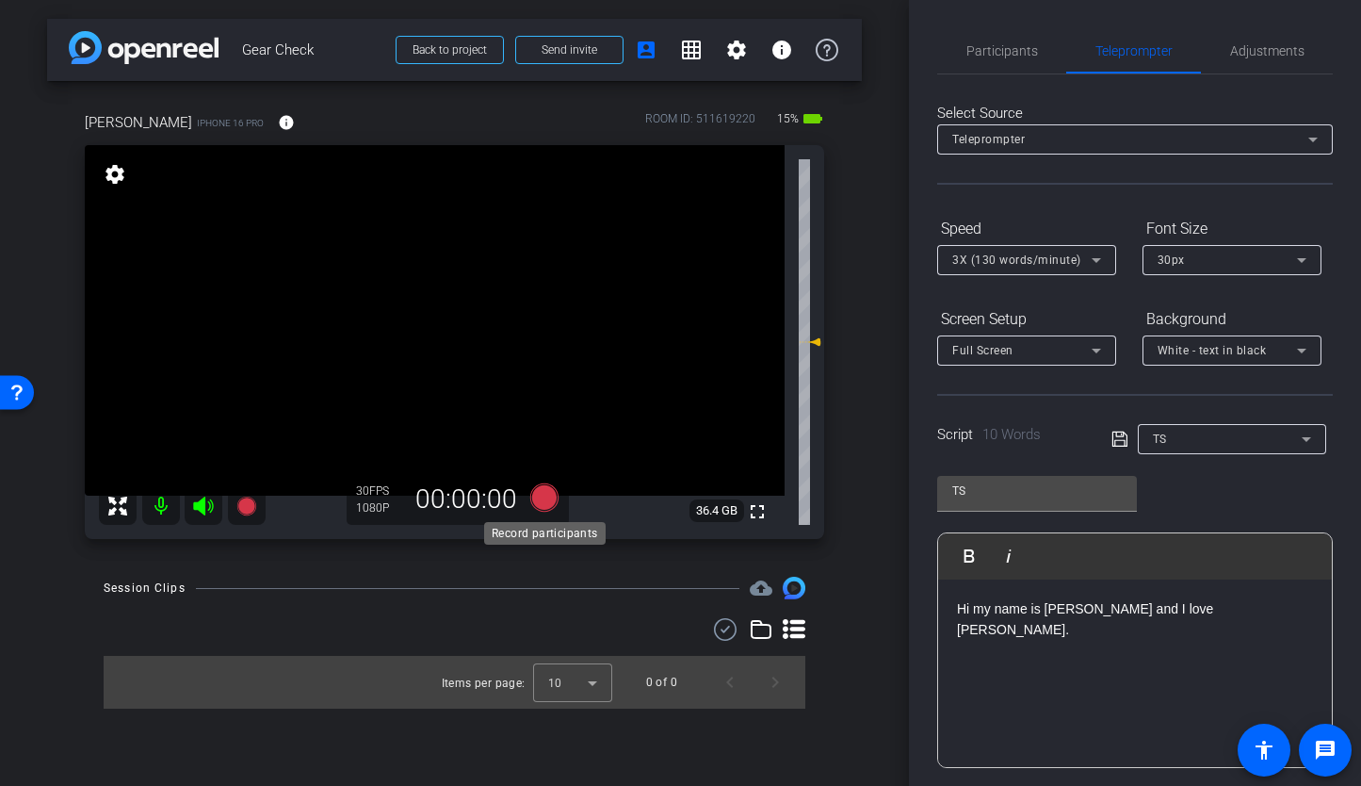
click at [555, 500] on icon at bounding box center [543, 497] width 28 height 28
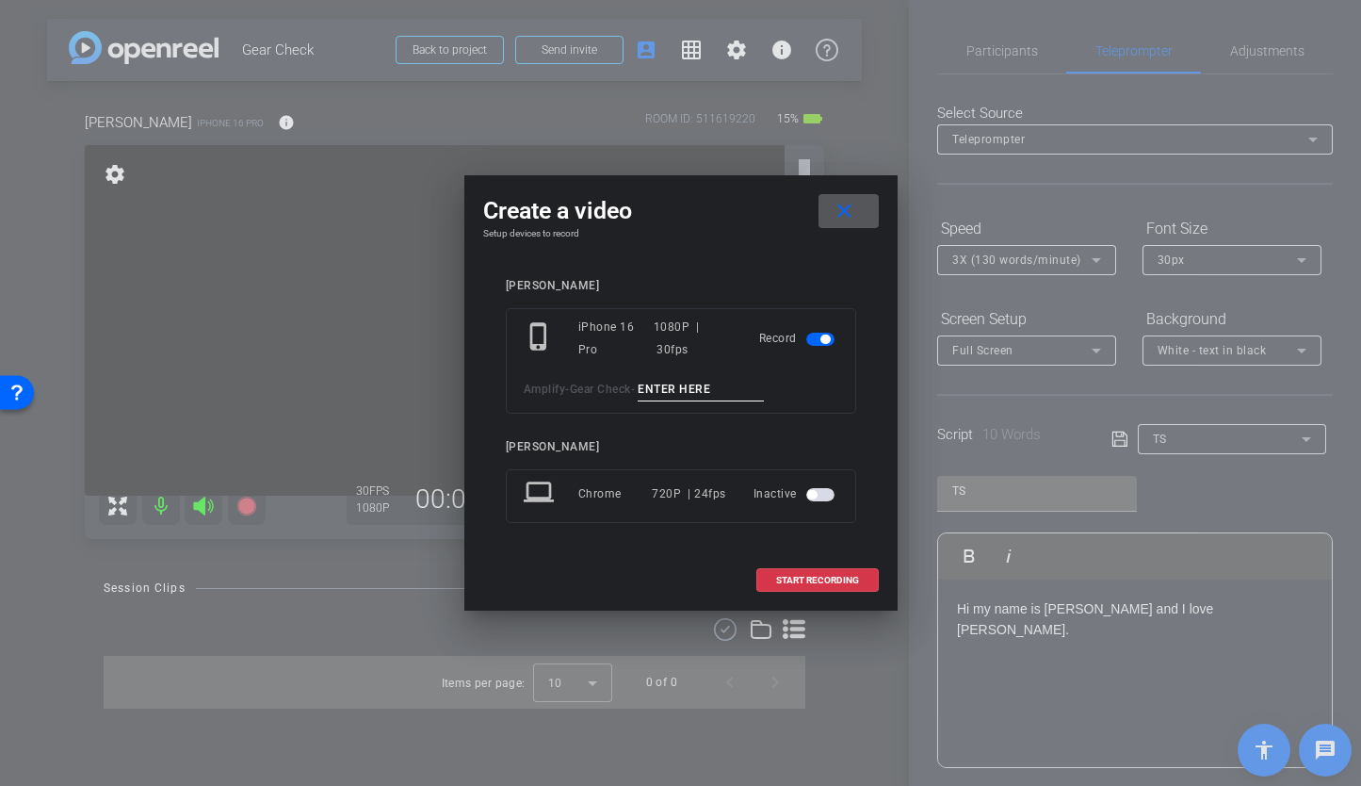
click at [860, 214] on span at bounding box center [849, 210] width 60 height 45
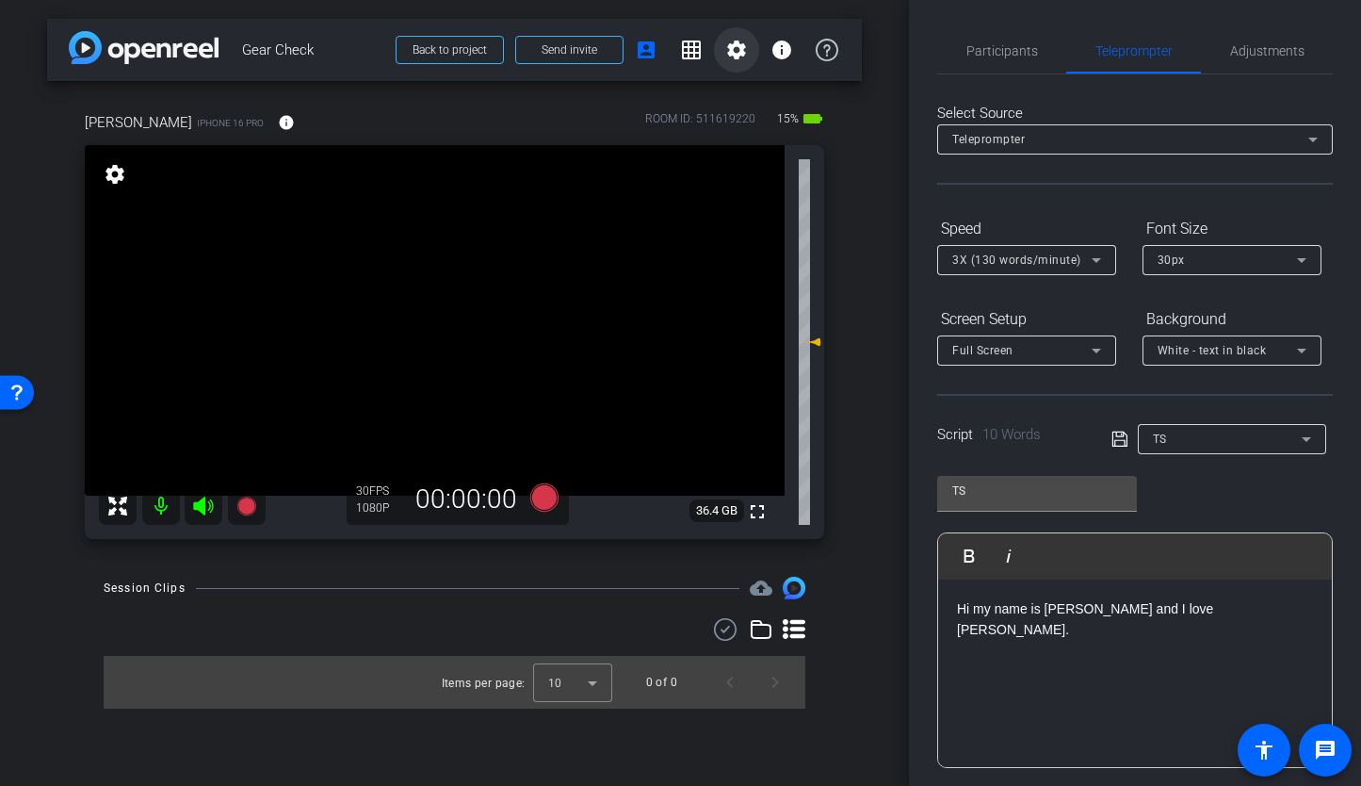
click at [736, 56] on mat-icon "settings" at bounding box center [736, 50] width 23 height 23
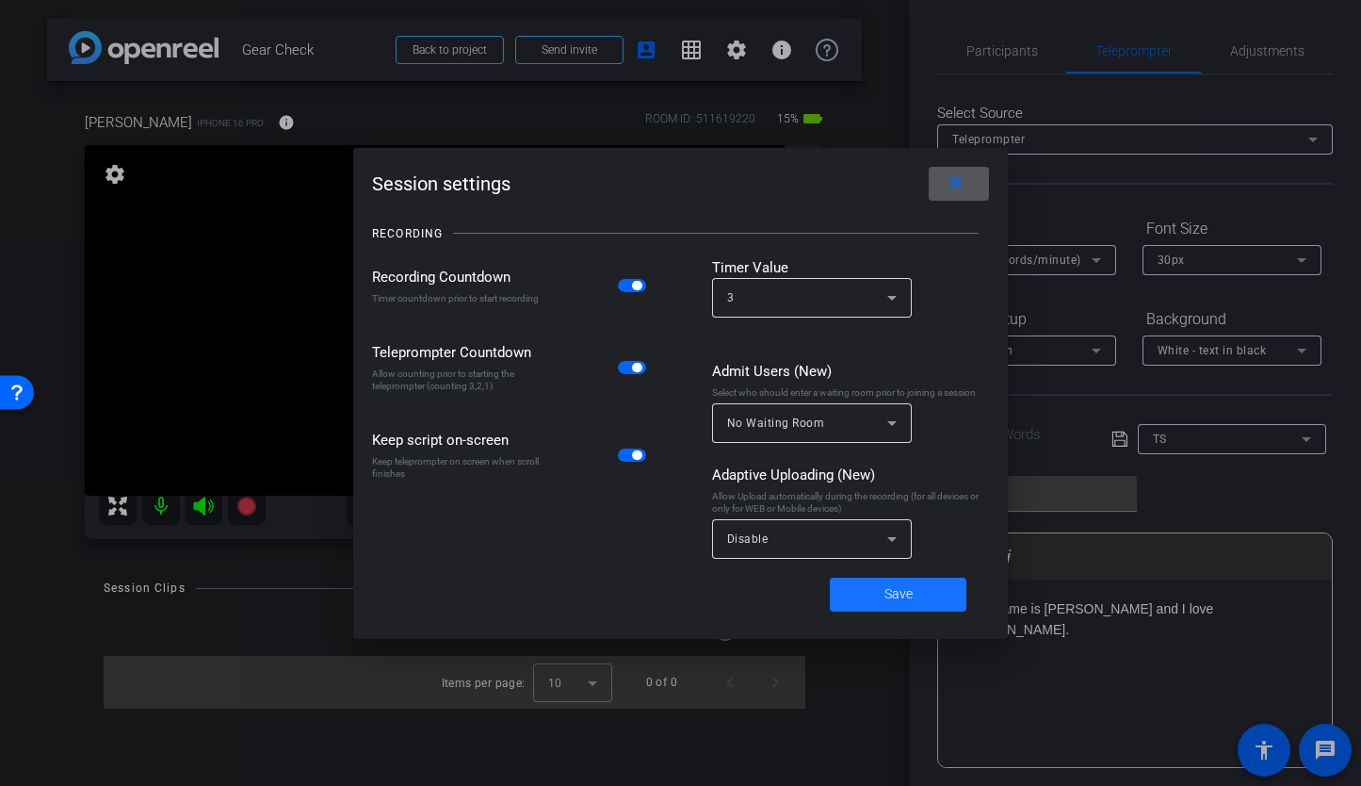
click at [901, 602] on span "Save" at bounding box center [899, 594] width 28 height 20
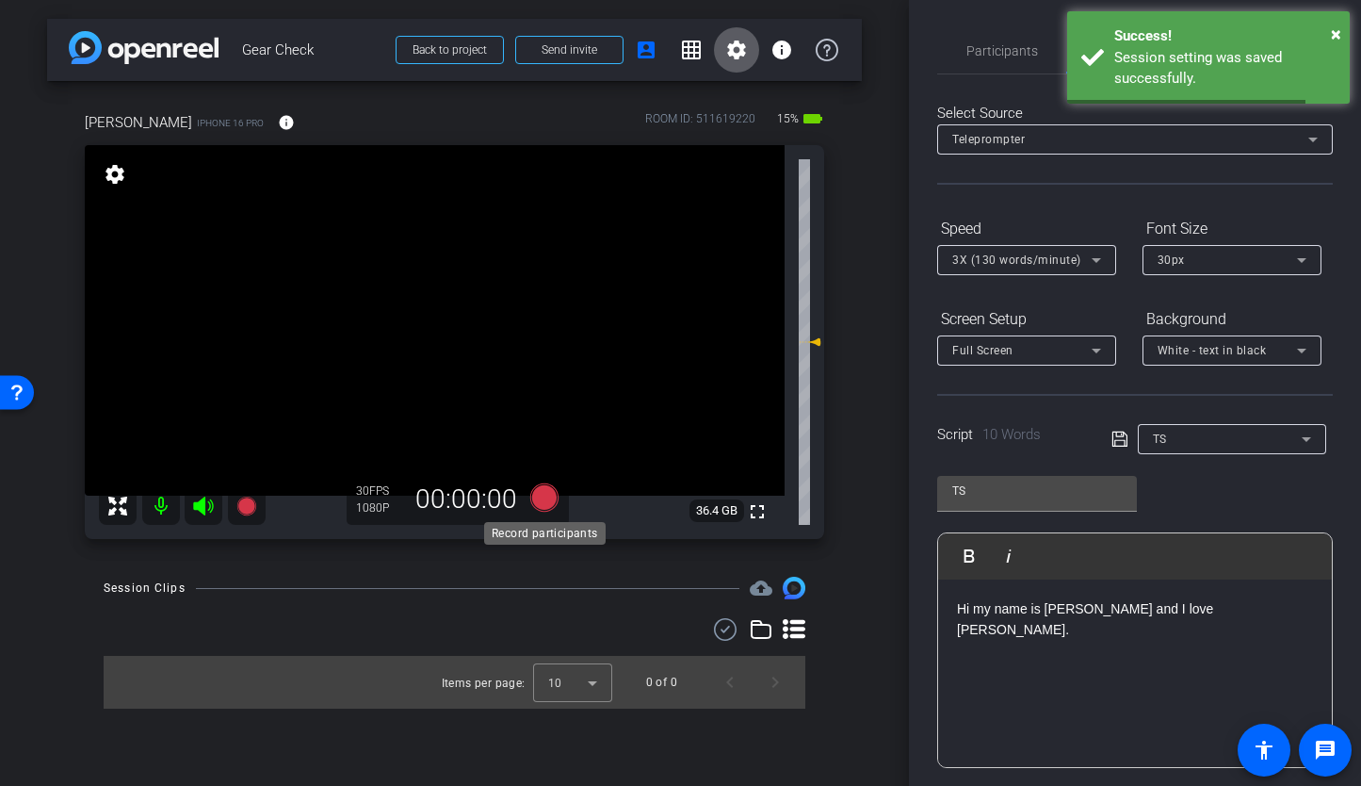
click at [541, 491] on icon at bounding box center [543, 497] width 28 height 28
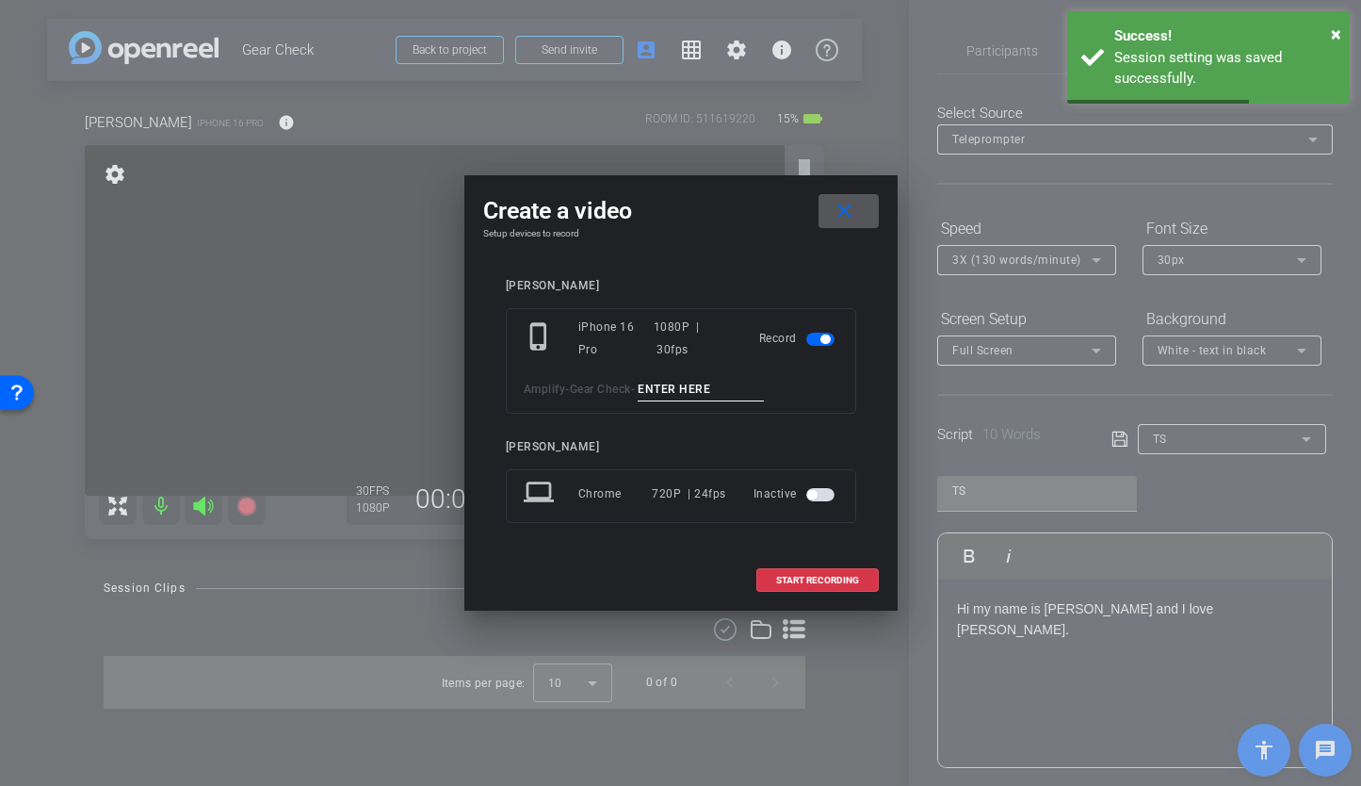
click at [657, 391] on input at bounding box center [701, 390] width 126 height 24
type input "Whit TA1"
click at [795, 578] on span "START RECORDING" at bounding box center [817, 580] width 83 height 9
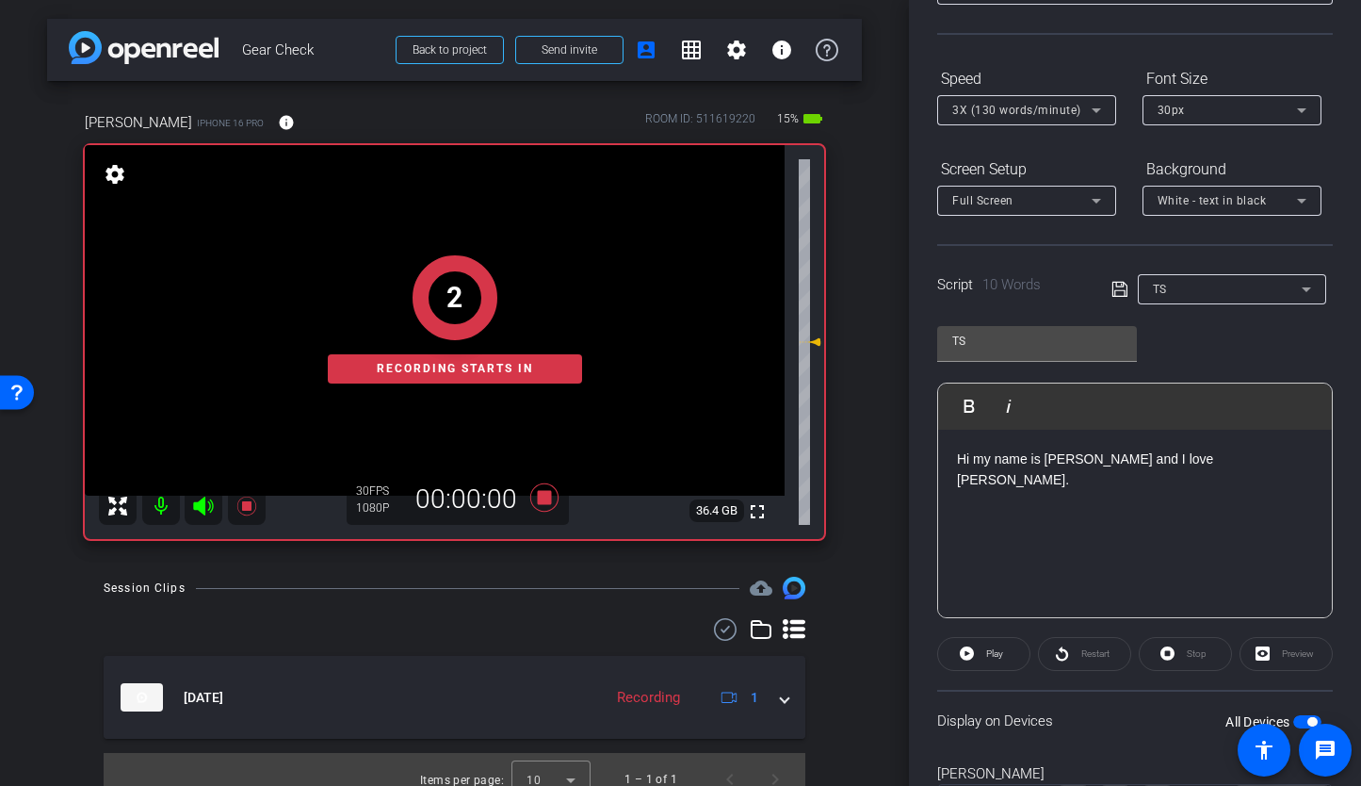
scroll to position [159, 0]
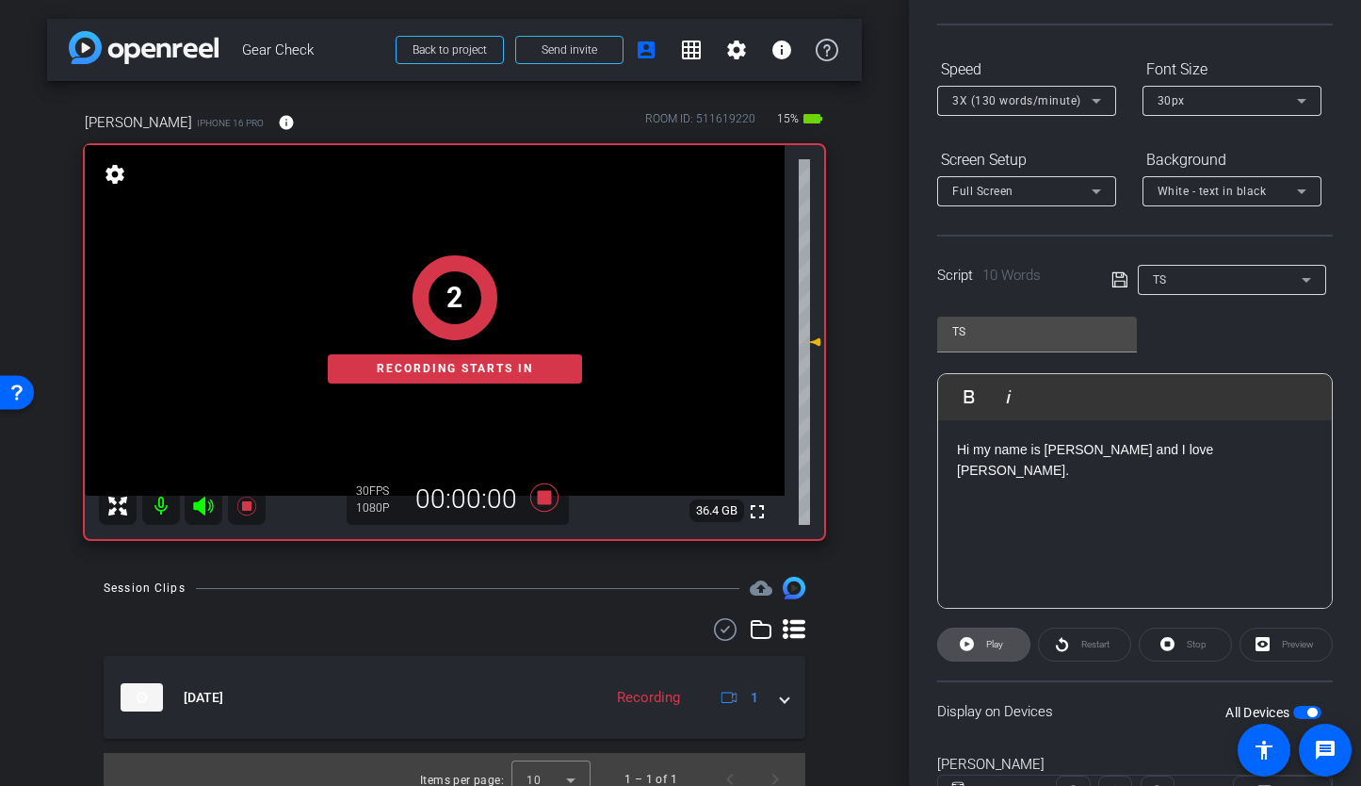
click at [973, 641] on icon at bounding box center [967, 644] width 14 height 14
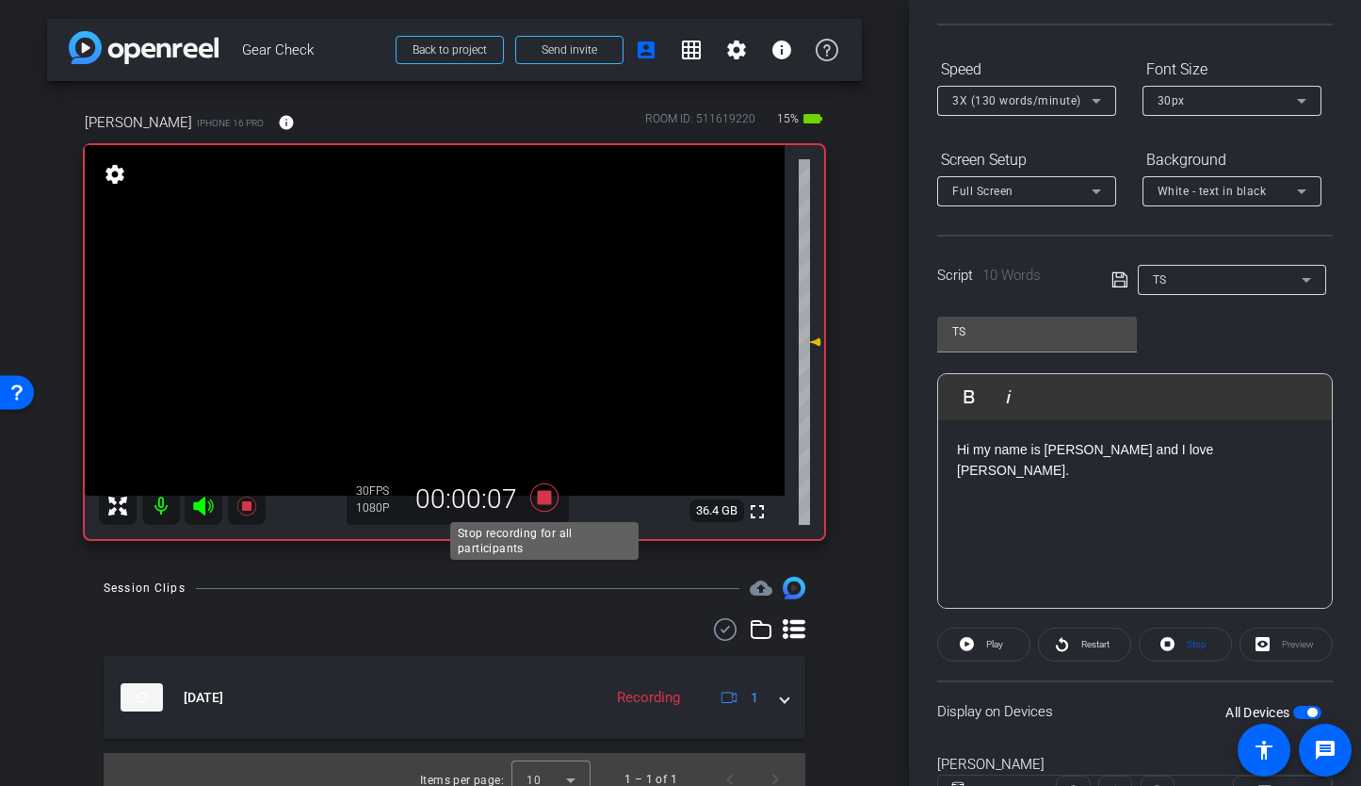
click at [546, 505] on icon at bounding box center [544, 497] width 45 height 34
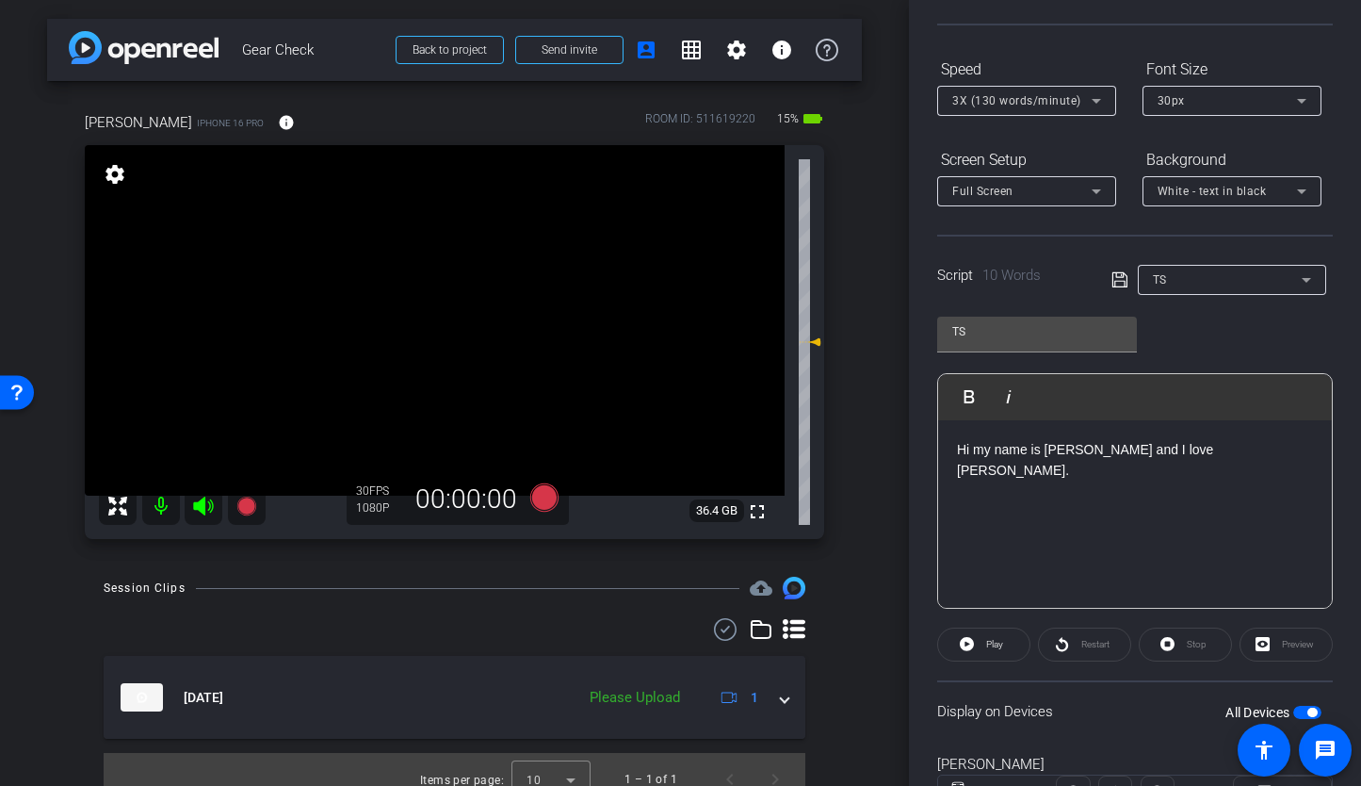
click at [1295, 711] on span "button" at bounding box center [1307, 712] width 28 height 13
click at [542, 492] on icon at bounding box center [543, 497] width 28 height 28
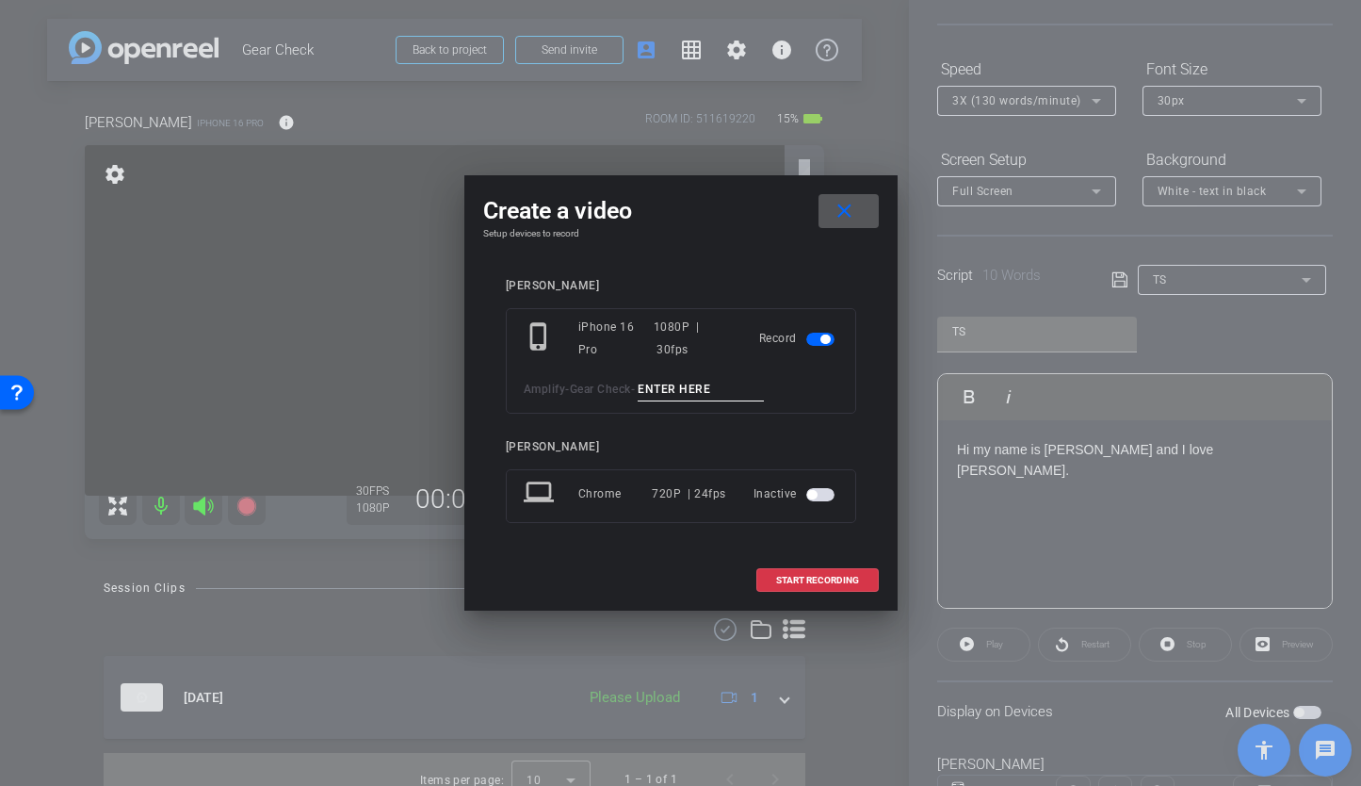
click at [690, 393] on input at bounding box center [701, 390] width 126 height 24
type input "TA2"
click at [803, 568] on span at bounding box center [817, 580] width 121 height 45
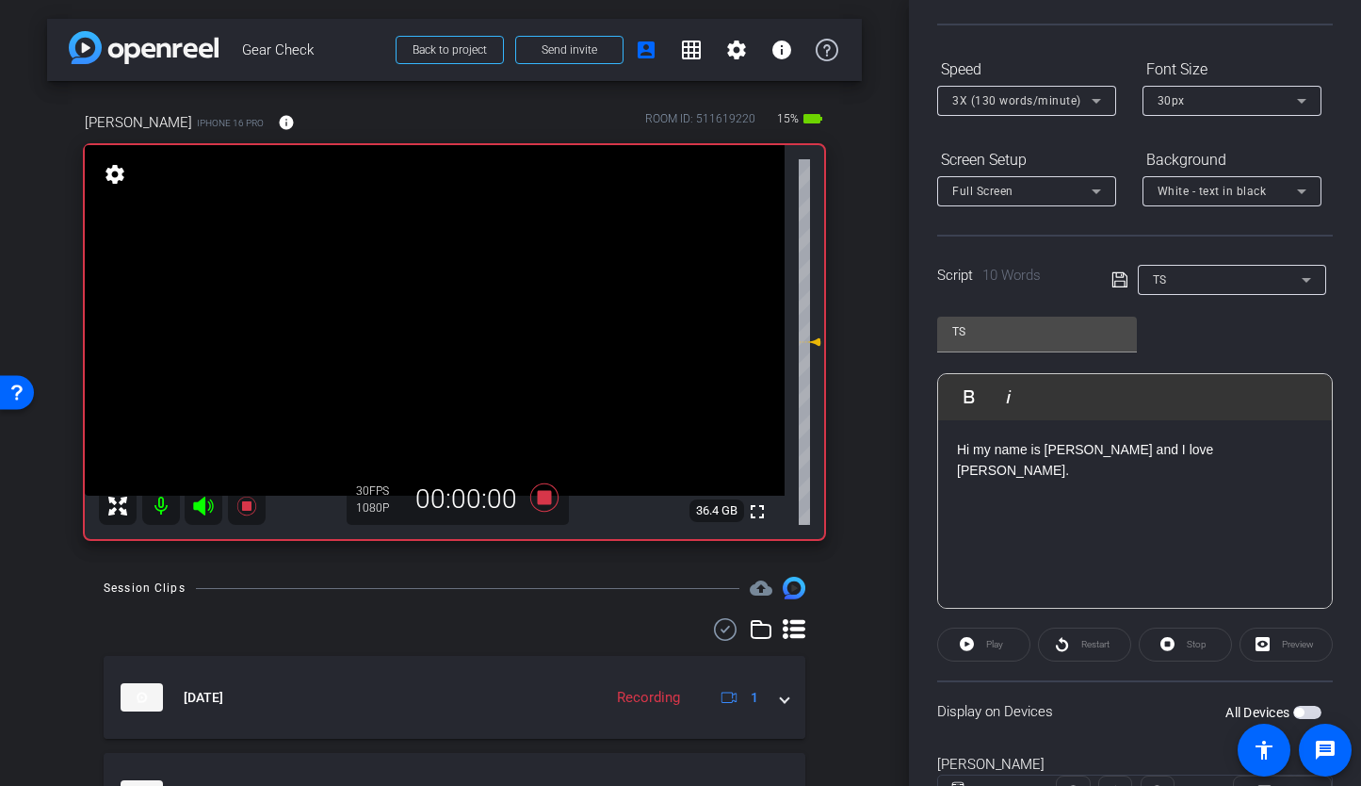
click at [1312, 707] on span "button" at bounding box center [1307, 712] width 28 height 13
click at [982, 646] on span "Play" at bounding box center [993, 644] width 22 height 26
click at [546, 489] on icon at bounding box center [544, 497] width 45 height 34
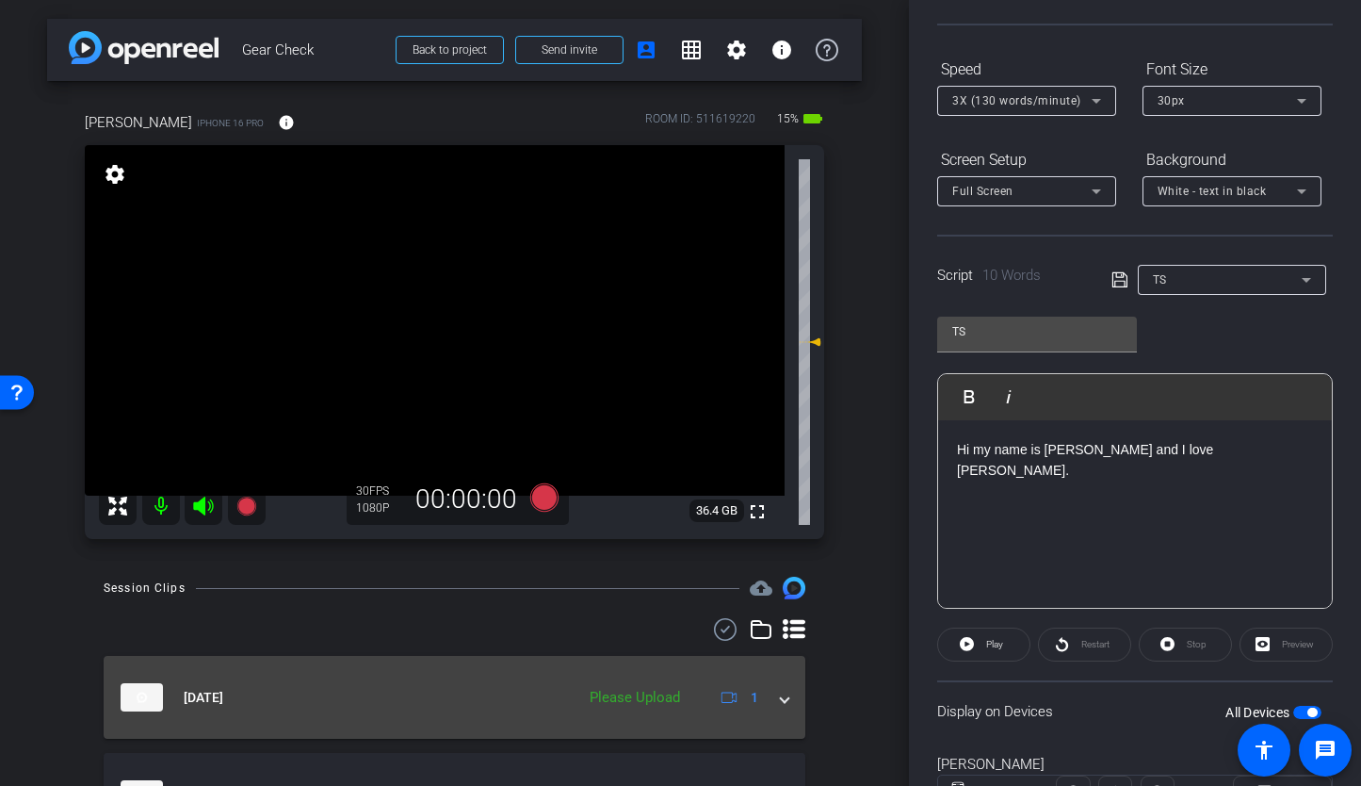
click at [787, 698] on span at bounding box center [785, 698] width 8 height 20
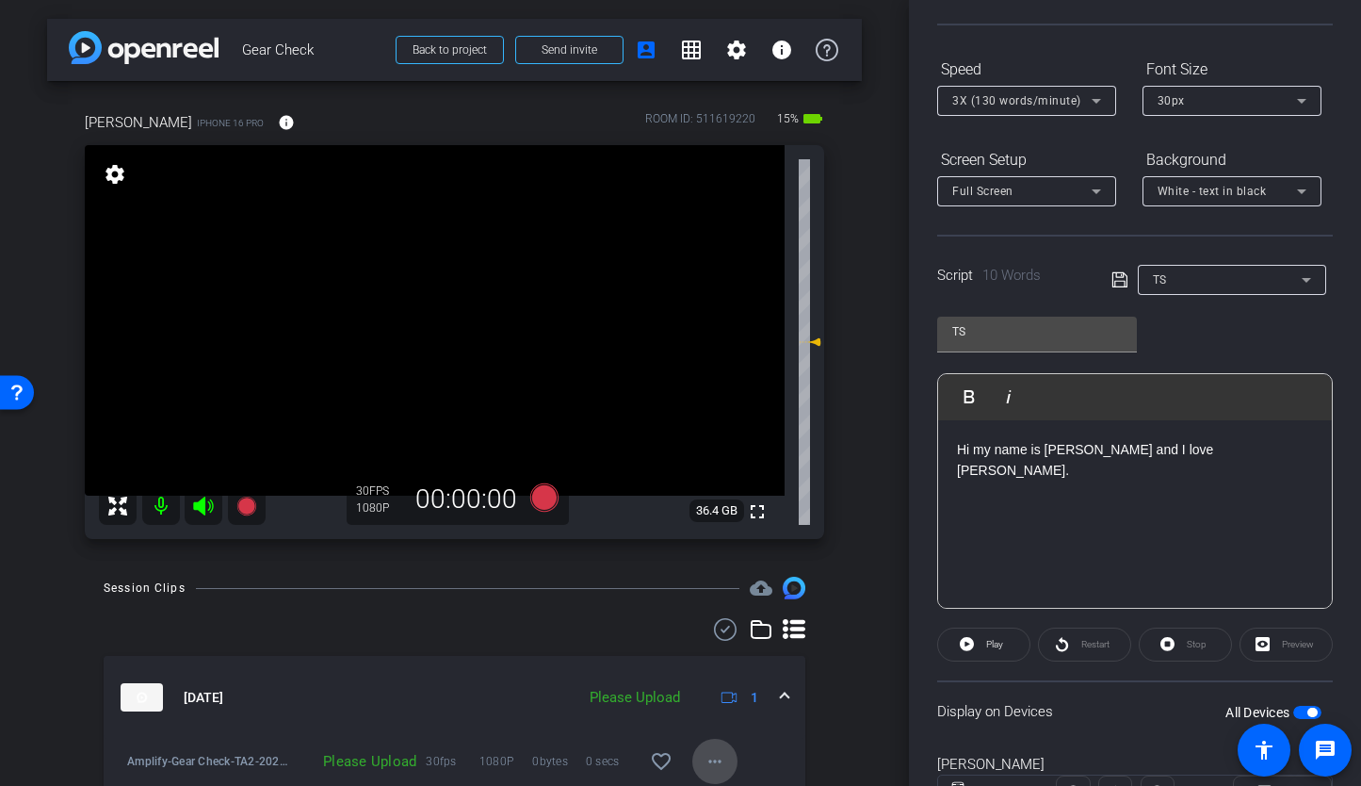
click at [720, 753] on mat-icon "more_horiz" at bounding box center [715, 761] width 23 height 23
click at [729, 671] on span "Upload" at bounding box center [744, 675] width 75 height 23
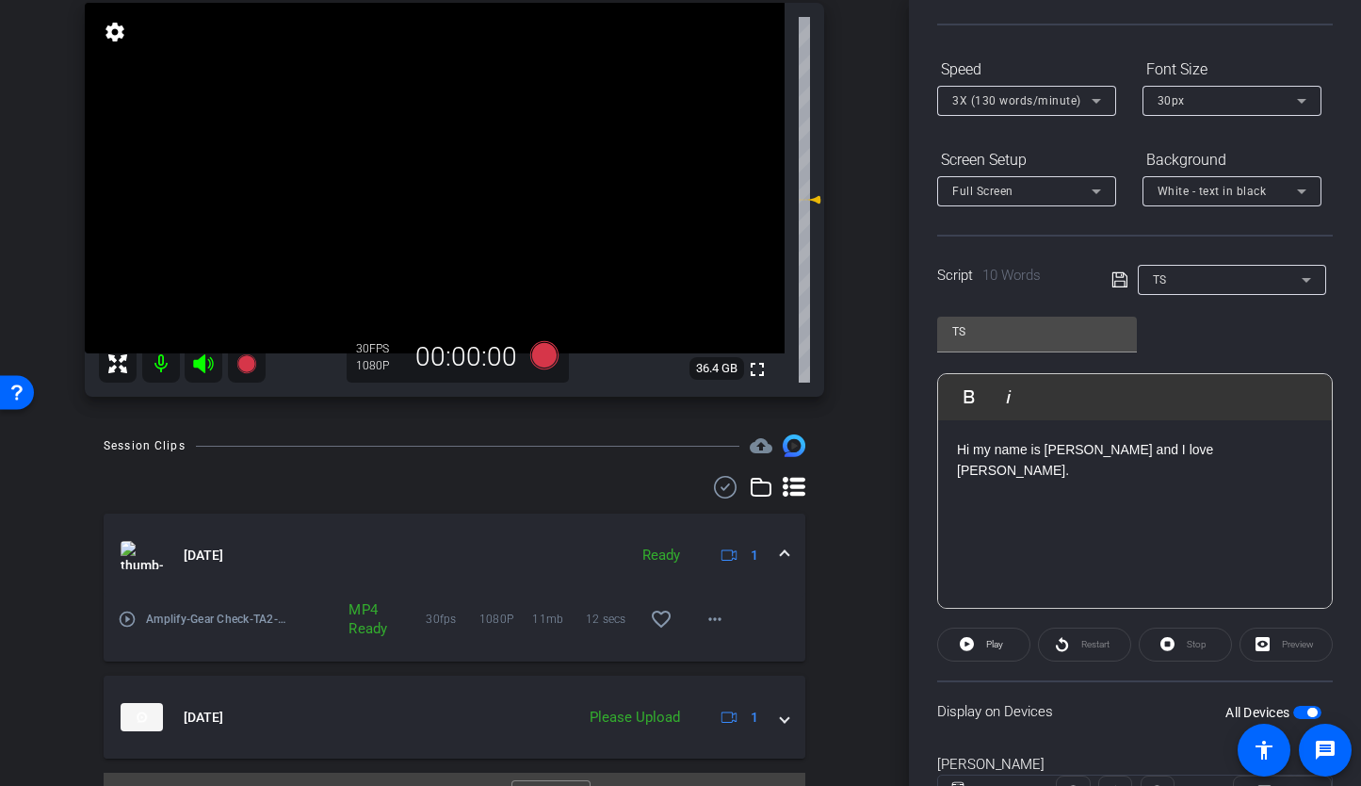
scroll to position [182, 0]
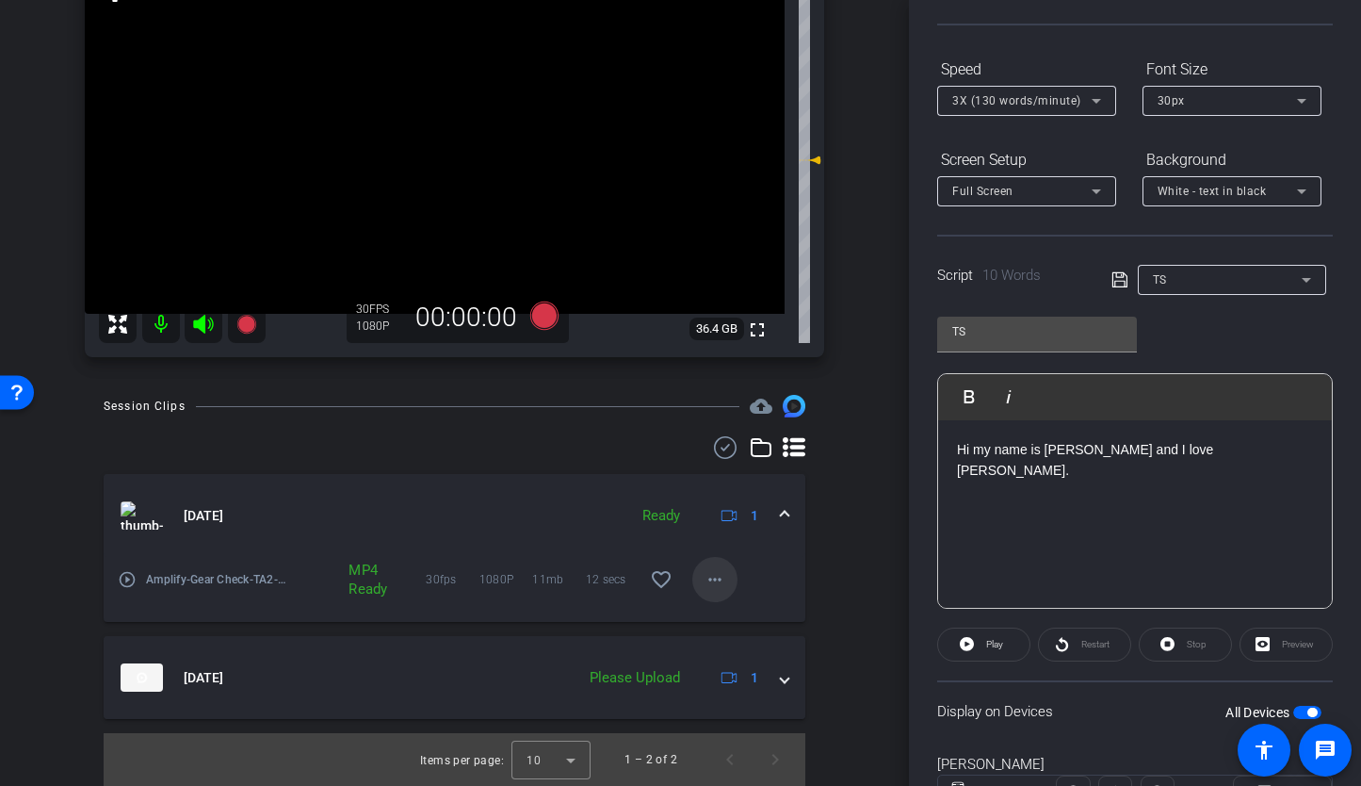
click at [709, 586] on mat-icon "more_horiz" at bounding box center [715, 579] width 23 height 23
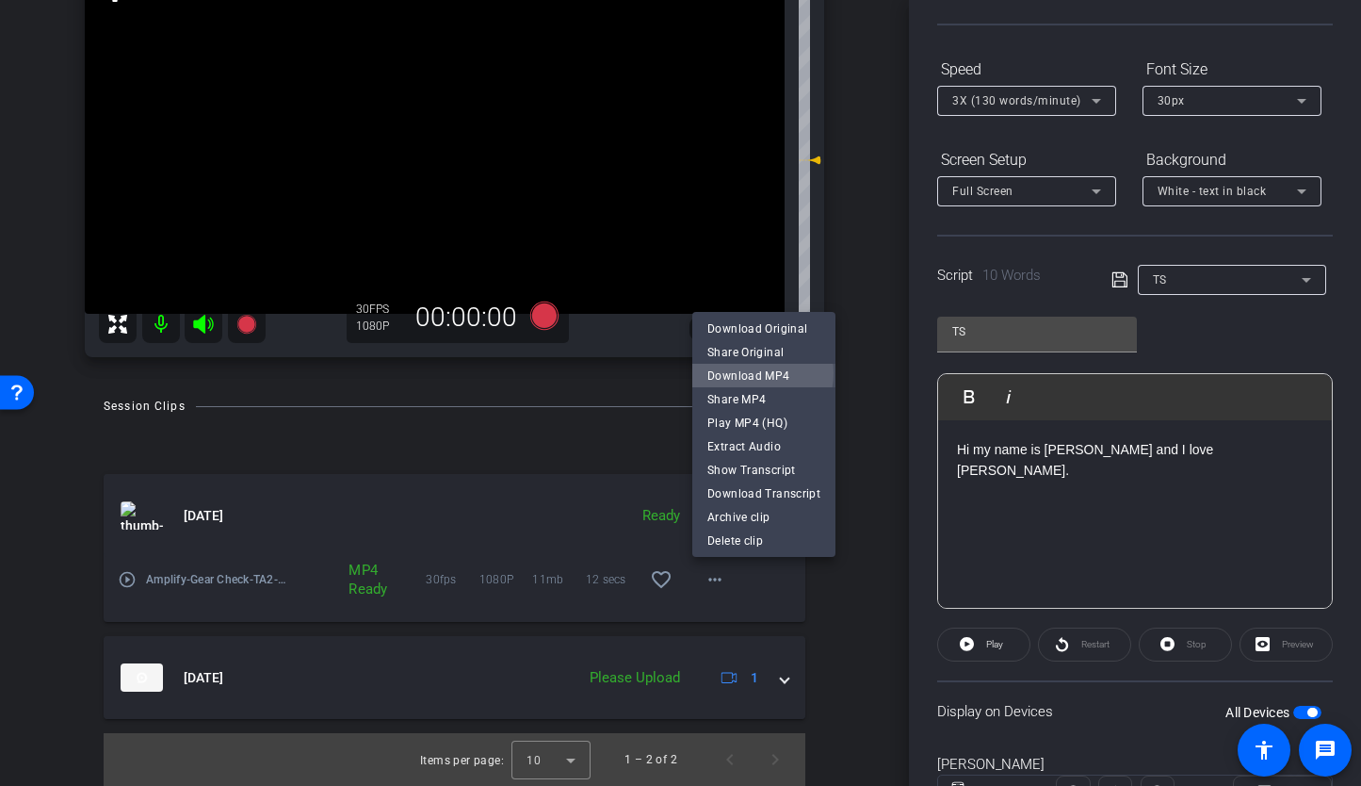
click at [753, 373] on span "Download MP4" at bounding box center [763, 375] width 113 height 23
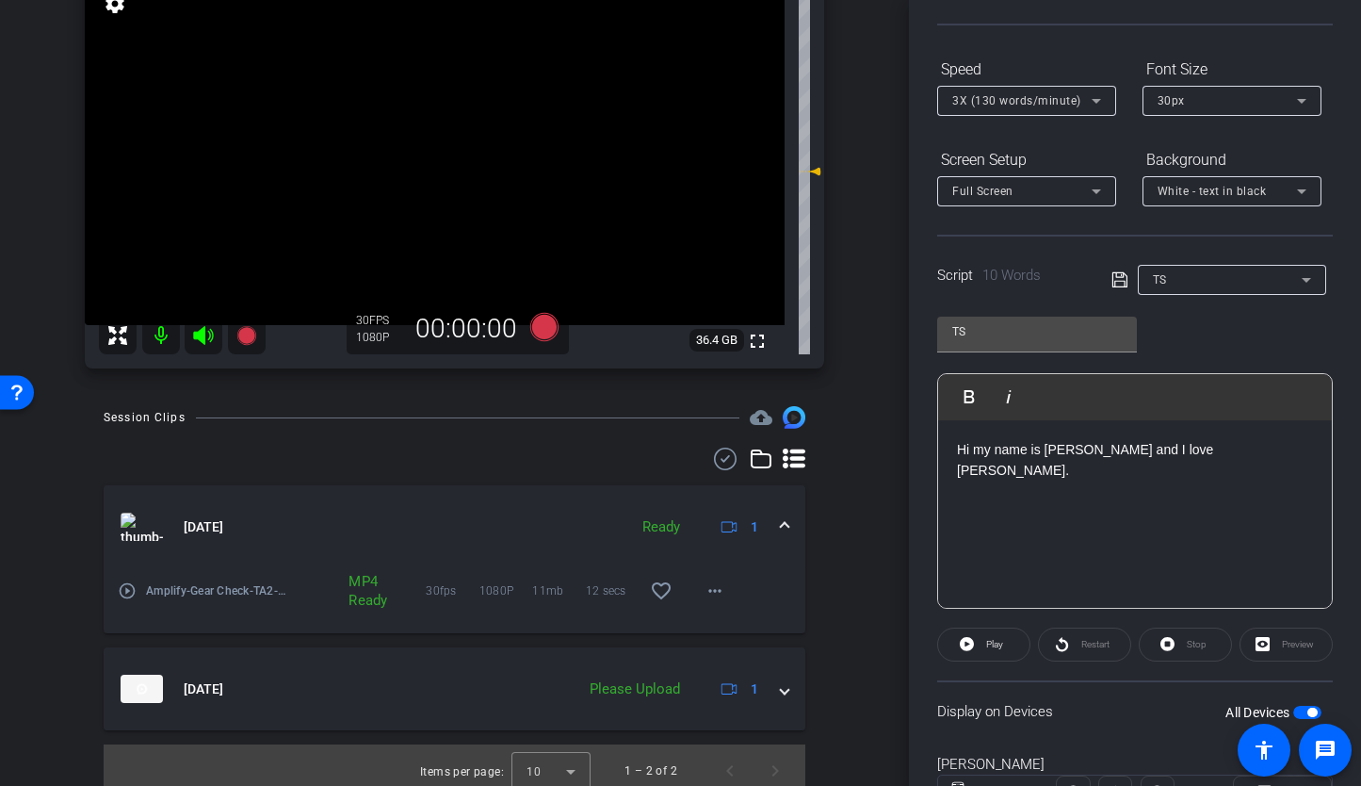
scroll to position [0, 0]
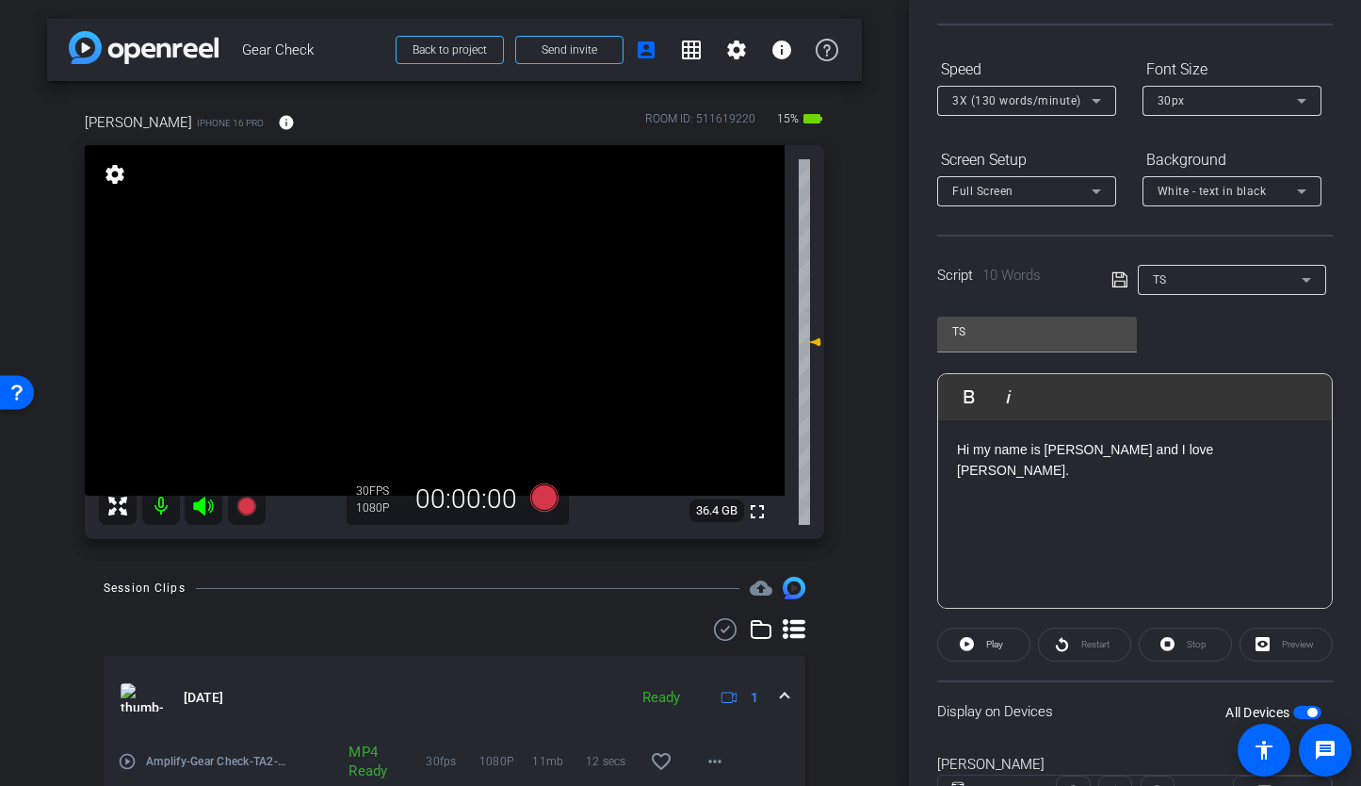
click at [1298, 707] on span "button" at bounding box center [1307, 712] width 28 height 13
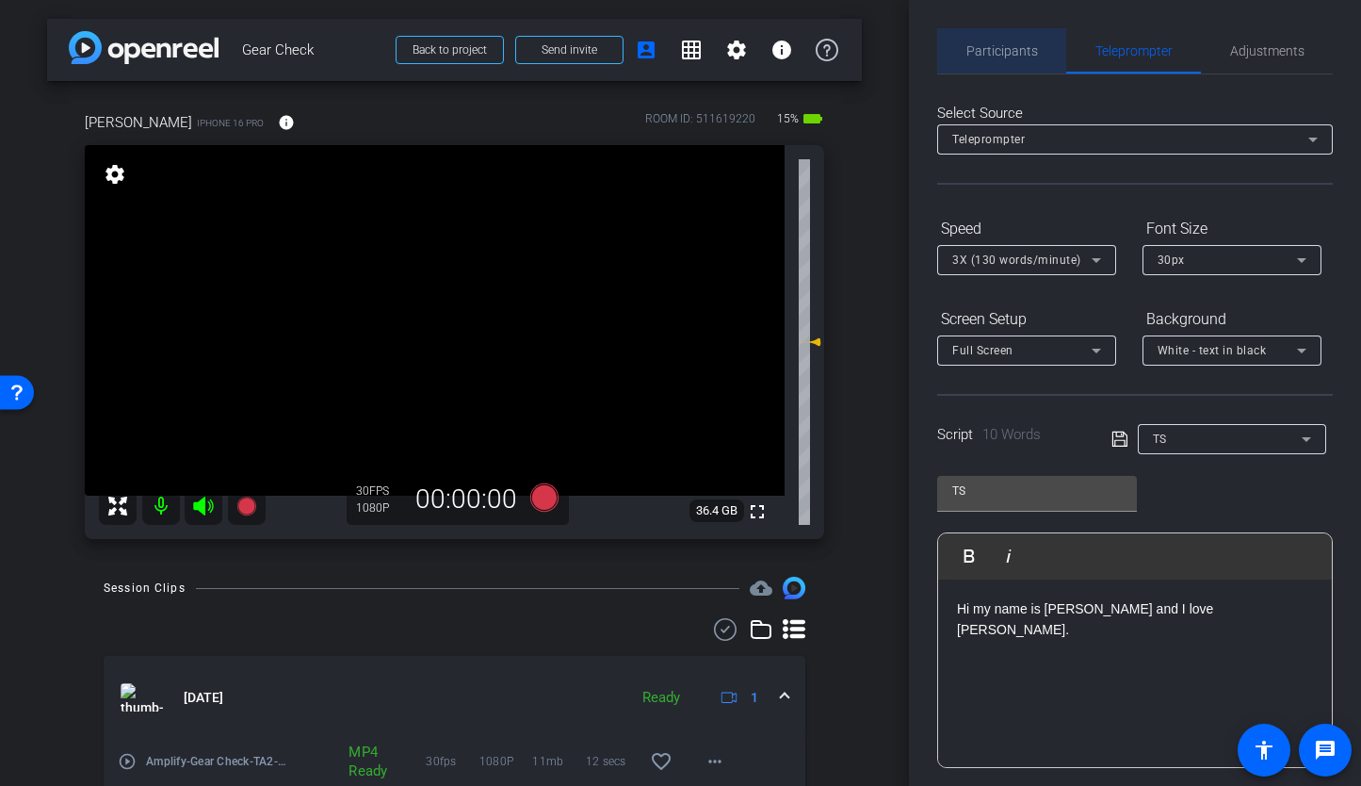
click at [1009, 44] on span "Participants" at bounding box center [1002, 50] width 72 height 13
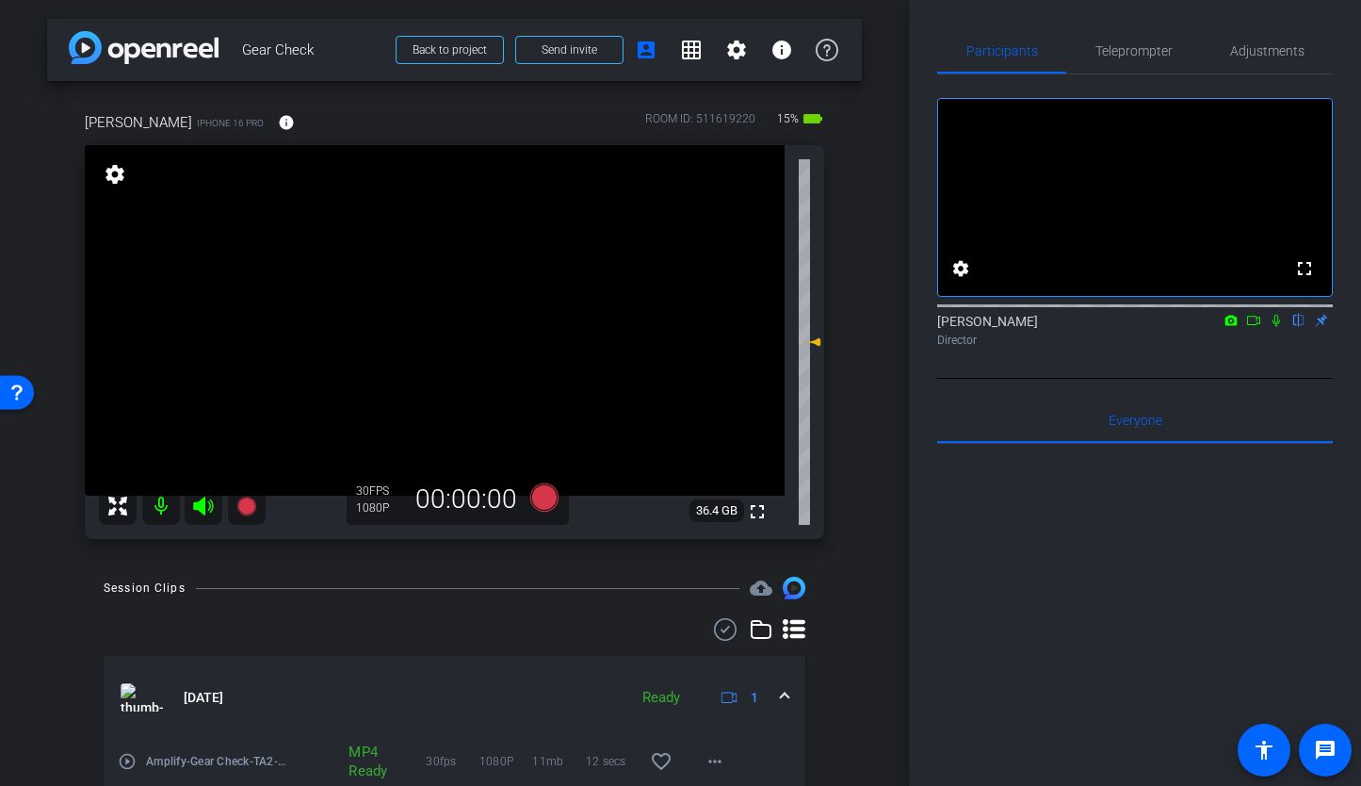
click at [1251, 327] on icon at bounding box center [1253, 320] width 15 height 13
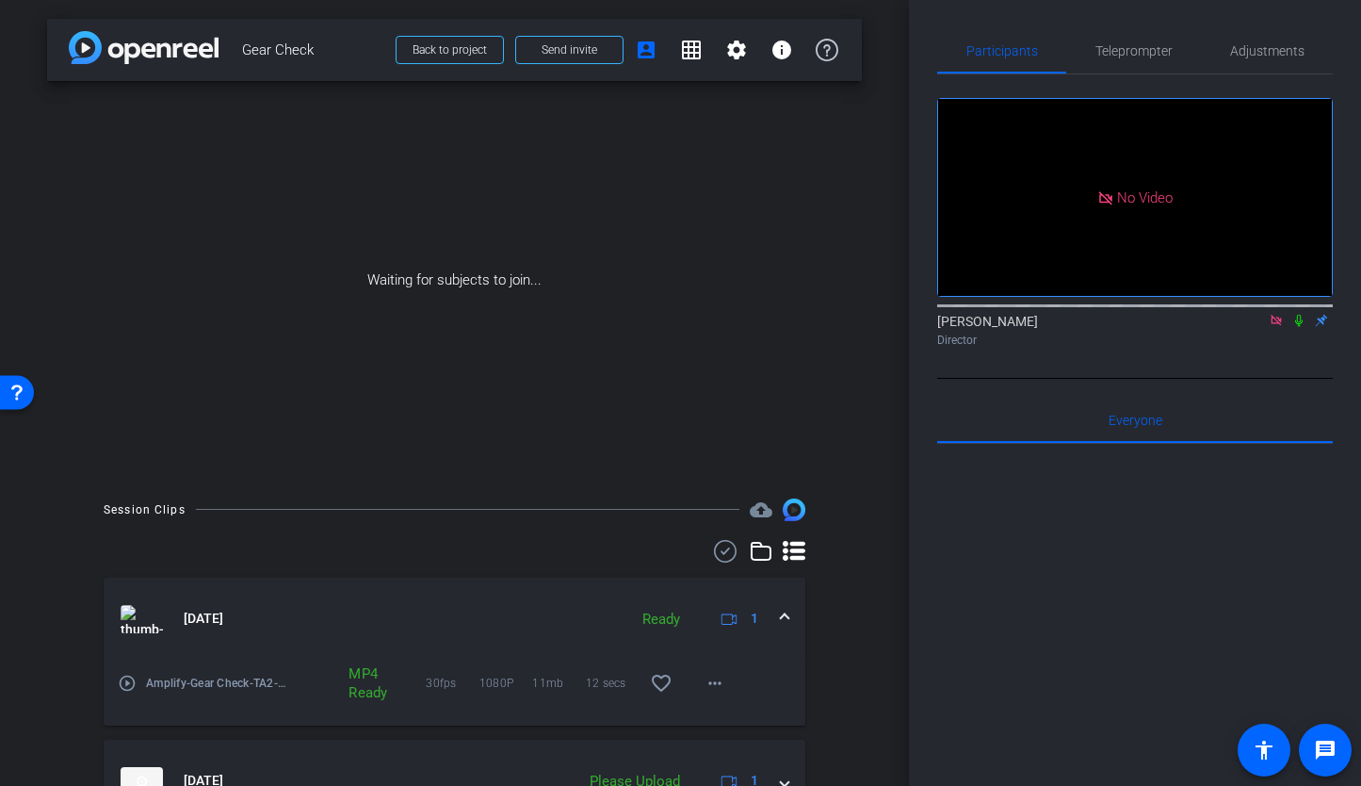
click at [1296, 327] on icon at bounding box center [1299, 321] width 8 height 12
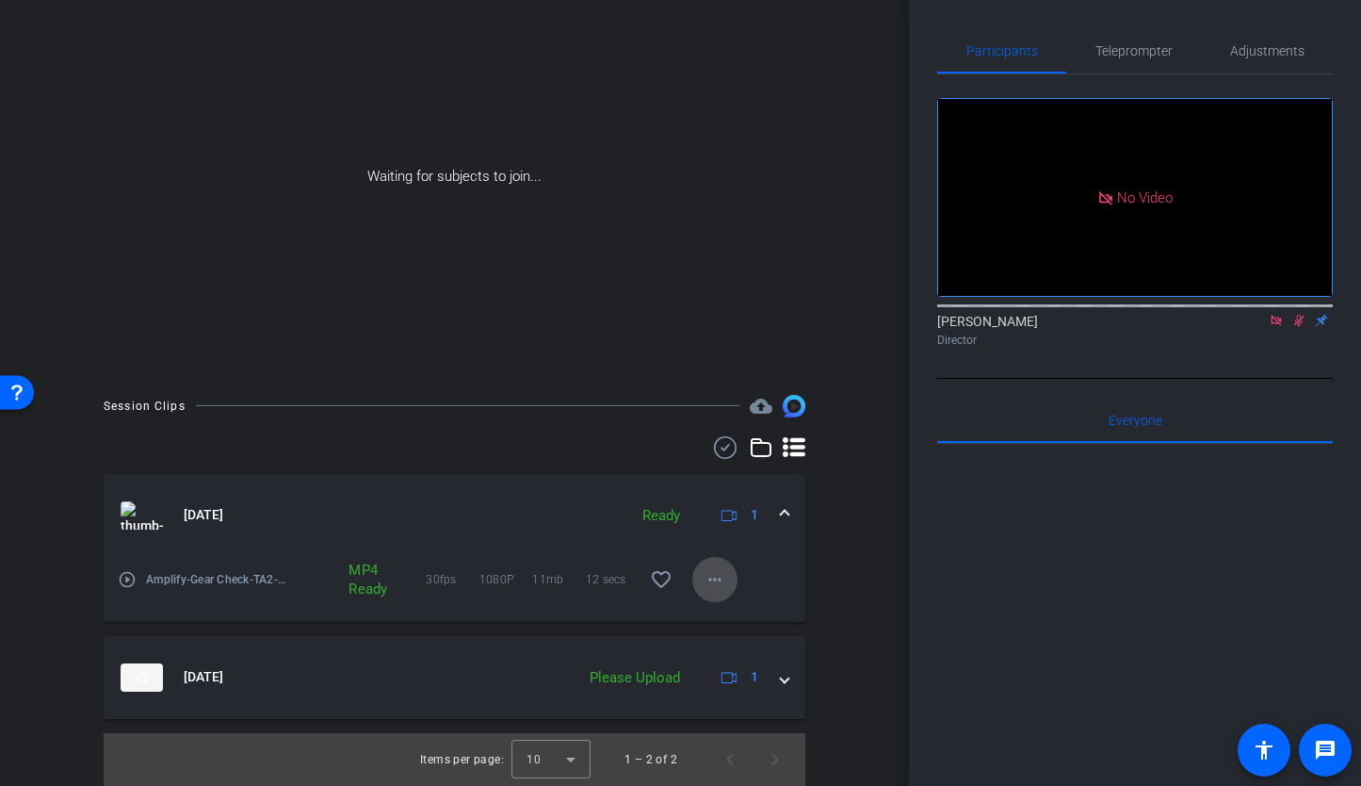
click at [729, 590] on span at bounding box center [714, 579] width 45 height 45
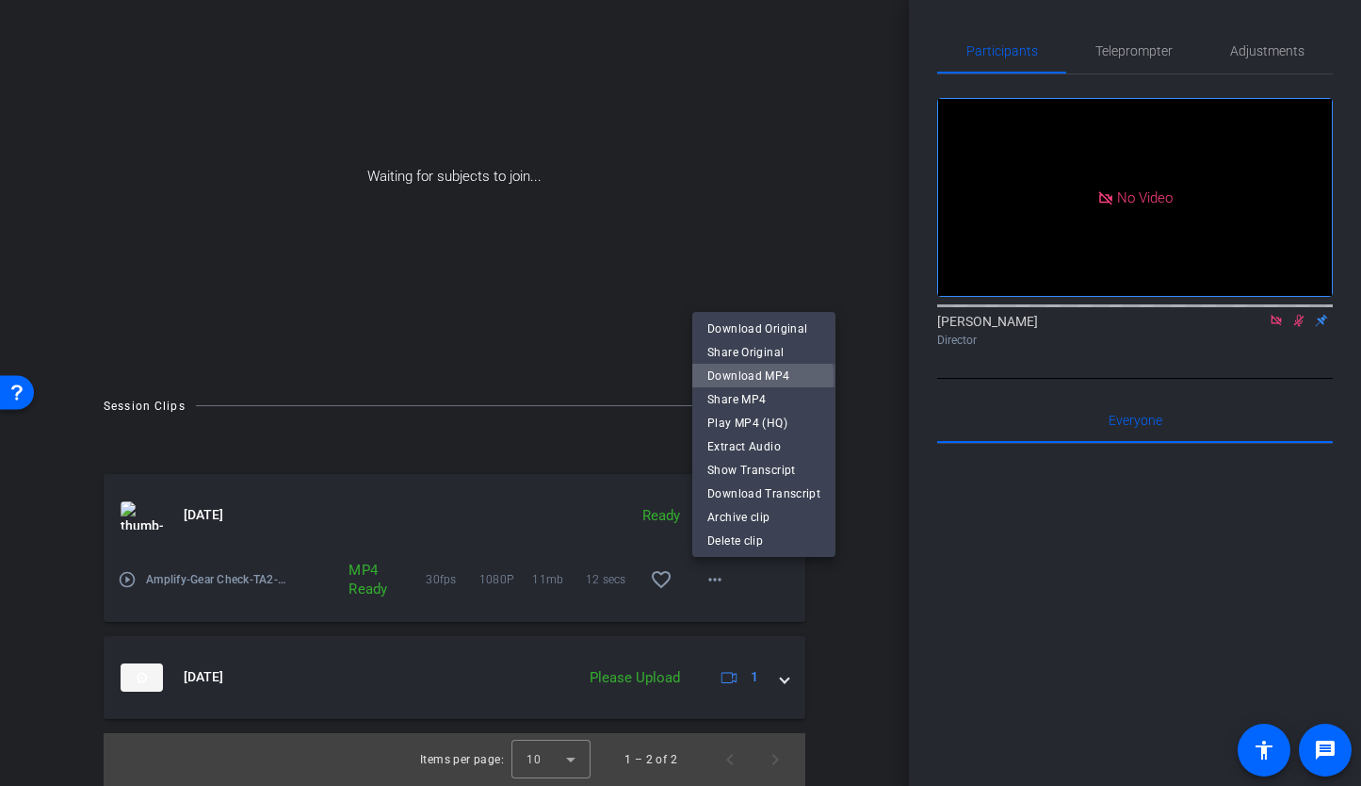
click at [742, 377] on span "Download MP4" at bounding box center [763, 376] width 113 height 23
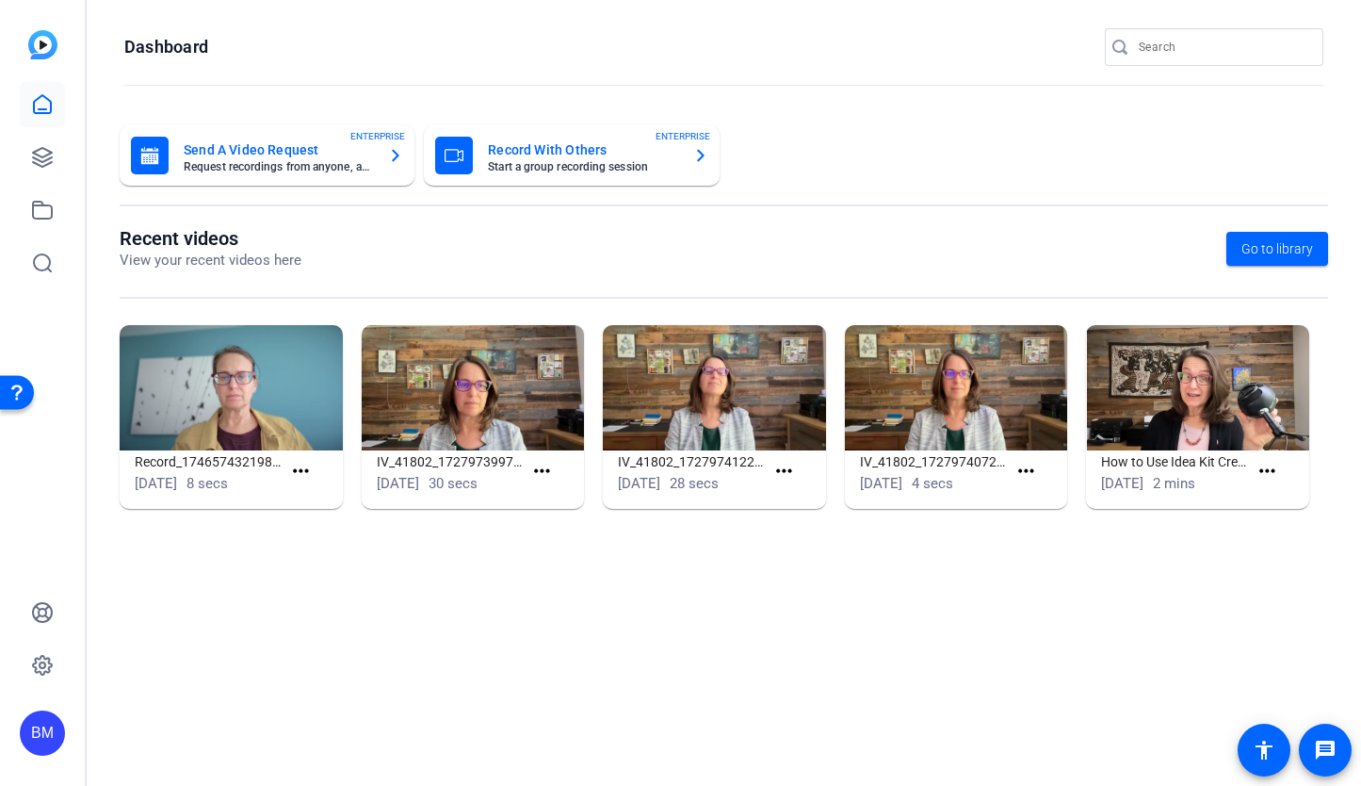
click at [1176, 47] on input "Search" at bounding box center [1224, 47] width 170 height 23
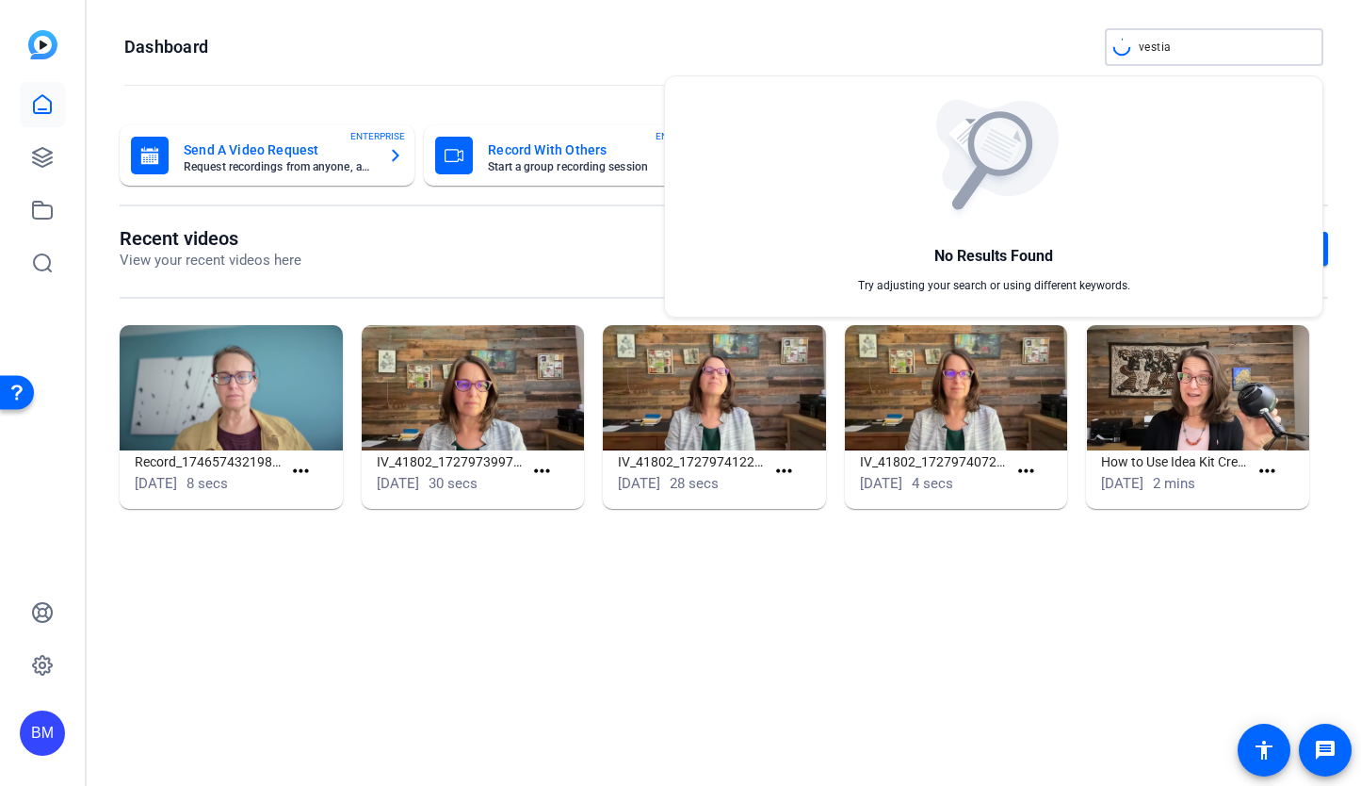
type input "vestia"
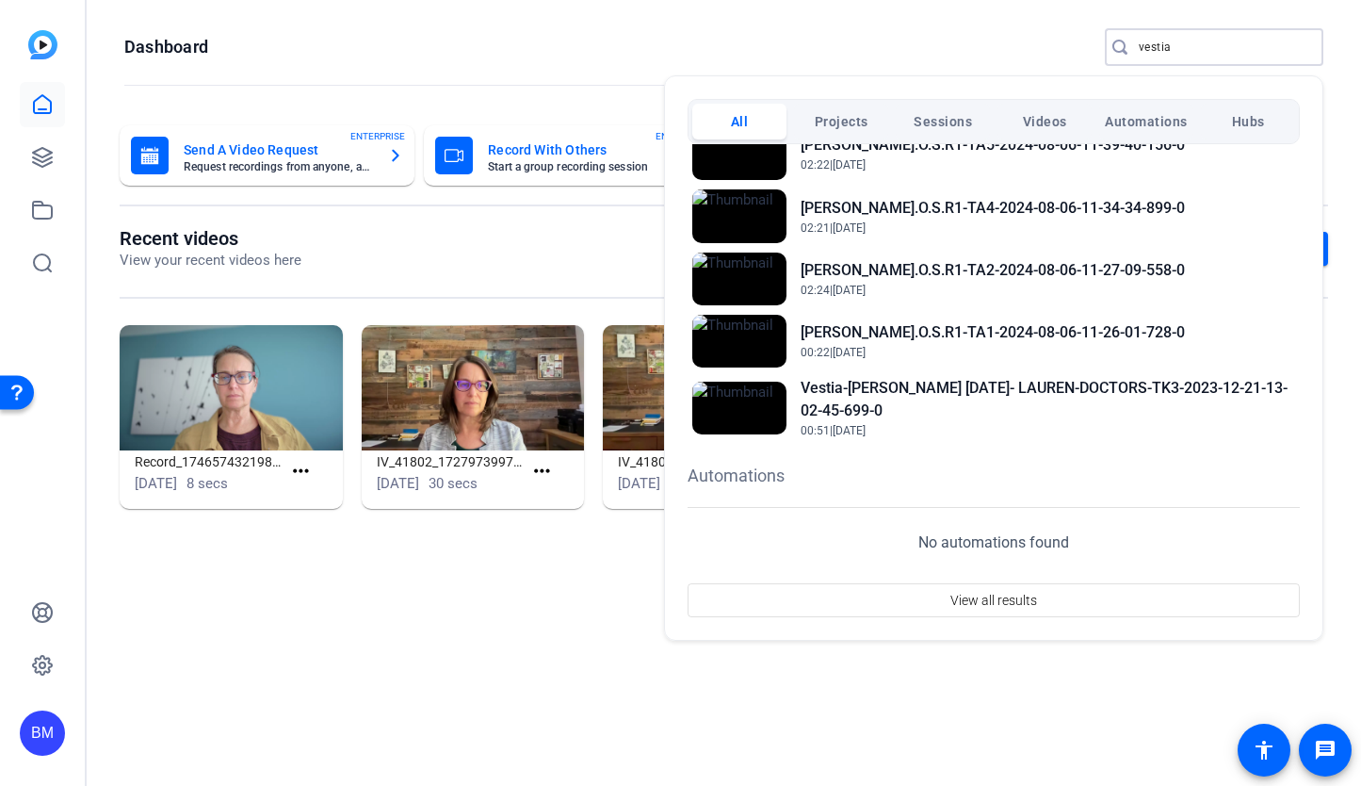
scroll to position [1456, 0]
